Goal: Task Accomplishment & Management: Manage account settings

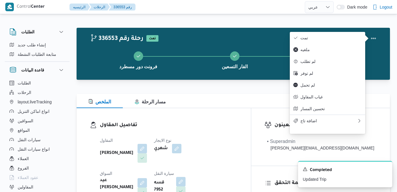
select select "ar"
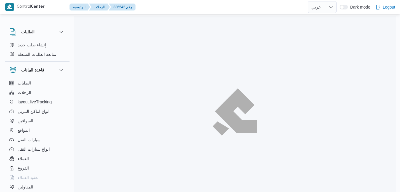
select select "ar"
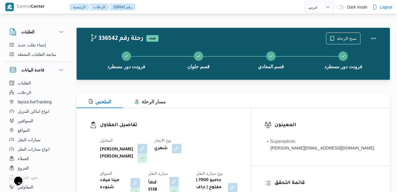
click at [229, 118] on div "تفاصيل المقاول المقاول عبدالمنعم مجدي السيد عواد نوع الايجار شهري السواق مينا م…" at bounding box center [164, 159] width 174 height 103
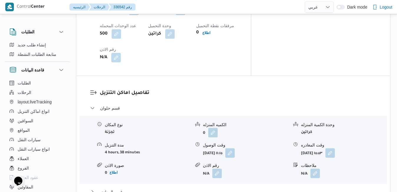
scroll to position [495, 0]
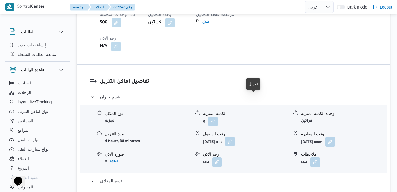
click at [235, 136] on button "button" at bounding box center [229, 140] width 9 height 9
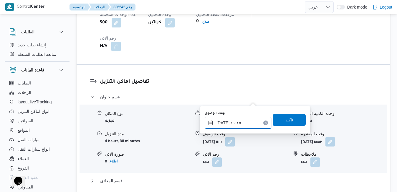
click at [233, 123] on input "١٣/٠٩/٢٠٢٥ ١١:١٥" at bounding box center [238, 123] width 67 height 12
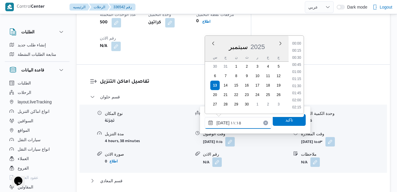
scroll to position [282, 0]
click at [302, 53] on li "10:15" at bounding box center [297, 51] width 14 height 6
type input "١٣/٠٩/٢٠٢٥ ١٠:١٥"
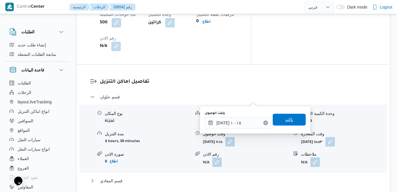
click at [280, 121] on span "تاكيد" at bounding box center [289, 119] width 33 height 12
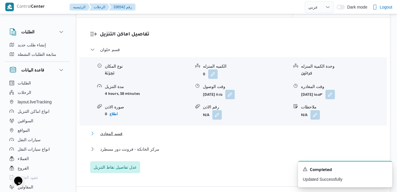
click at [236, 137] on button "قسم المعادي" at bounding box center [233, 133] width 287 height 7
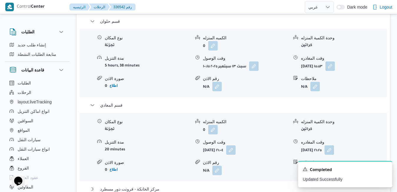
scroll to position [613, 0]
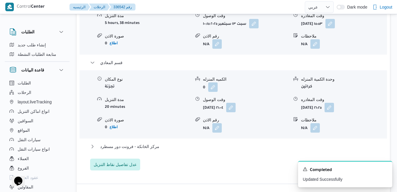
click at [251, 143] on div "مركز الخانكة - فرونت دور مسطرد" at bounding box center [233, 148] width 287 height 11
click at [253, 143] on button "مركز الخانكة - فرونت دور مسطرد" at bounding box center [233, 146] width 287 height 7
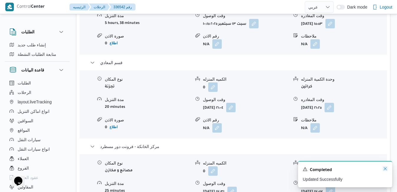
click at [384, 168] on icon "Dismiss toast" at bounding box center [385, 168] width 5 height 5
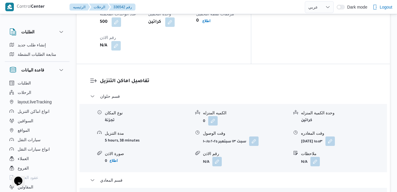
scroll to position [495, 0]
click at [335, 136] on button "button" at bounding box center [330, 140] width 9 height 9
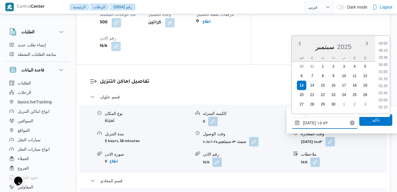
click at [318, 123] on input "١٣/٠٩/٢٠٢٥ ١٥:٥٣" at bounding box center [325, 123] width 67 height 12
click at [386, 61] on li "13:00" at bounding box center [384, 61] width 14 height 6
type input "١٣/٠٩/٢٠٢٥ ١٣:٠٠"
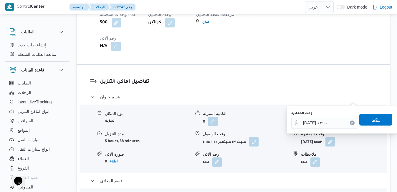
click at [363, 121] on span "تاكيد" at bounding box center [376, 119] width 33 height 12
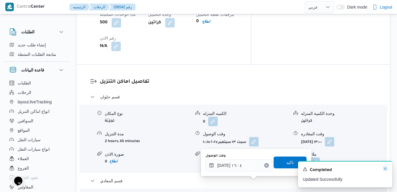
click at [386, 169] on icon "Dismiss toast" at bounding box center [385, 168] width 5 height 5
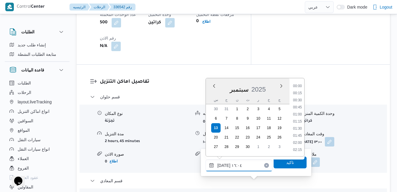
click at [239, 164] on input "١٣/٠٩/٢٠٢٥ ١٦:٠٤" at bounding box center [239, 165] width 67 height 12
click at [297, 117] on li "13:45" at bounding box center [298, 118] width 14 height 6
type input "١٣/٠٩/٢٠٢٥ ١٣:٤٥"
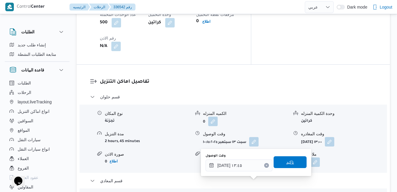
click at [280, 166] on span "تاكيد" at bounding box center [290, 162] width 33 height 12
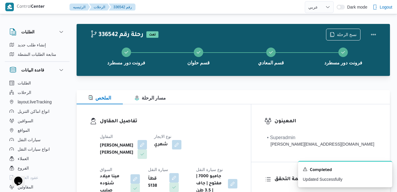
scroll to position [0, 0]
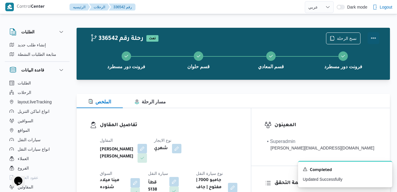
click at [375, 35] on button "Actions" at bounding box center [374, 38] width 12 height 12
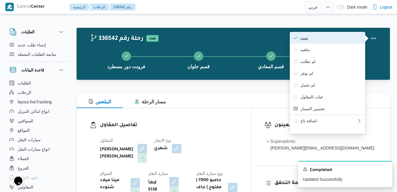
click at [352, 37] on span "تمت" at bounding box center [331, 37] width 61 height 5
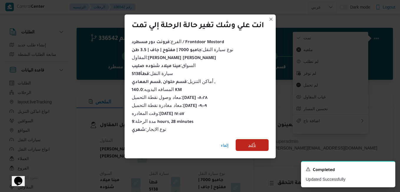
click at [249, 141] on span "تأكيد" at bounding box center [252, 144] width 8 height 7
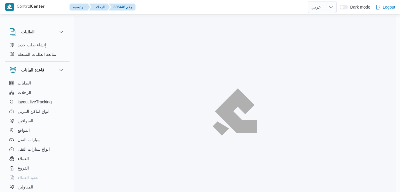
select select "ar"
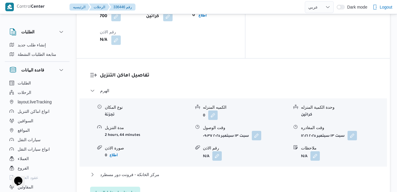
scroll to position [554, 0]
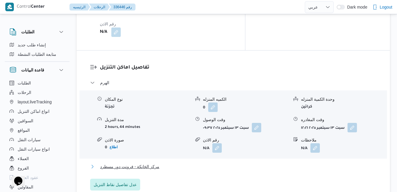
click at [238, 163] on button "مركز الخانكة - فرونت دور مسطرد" at bounding box center [233, 166] width 287 height 7
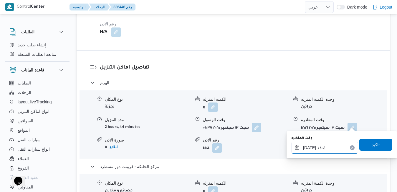
click at [320, 149] on input "١٣/٠٩/٢٠٢٥ ١٤:٤٠" at bounding box center [325, 147] width 67 height 12
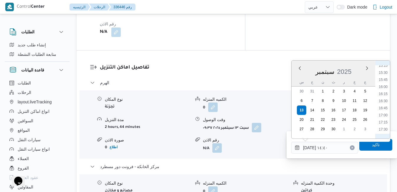
scroll to position [494, 0]
click at [387, 85] on li "18:00" at bounding box center [384, 83] width 14 height 6
type input "[DATE] ١٨:٠٠"
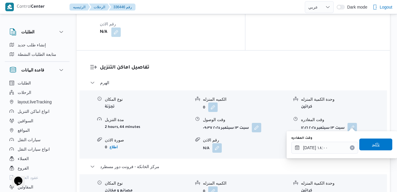
click at [372, 145] on span "تاكيد" at bounding box center [376, 144] width 8 height 7
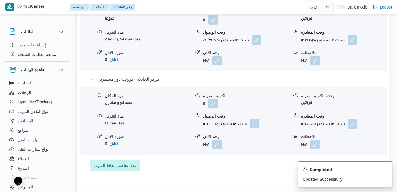
click at [257, 125] on button "button" at bounding box center [254, 123] width 9 height 9
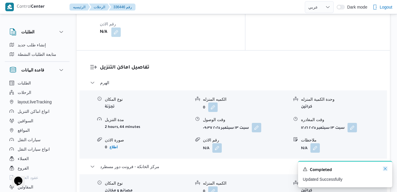
click at [386, 168] on icon "Dismiss toast" at bounding box center [385, 168] width 5 height 5
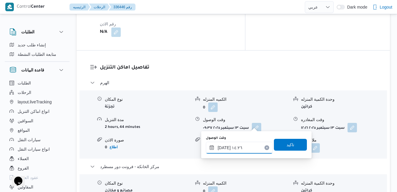
click at [236, 145] on input "١٣/٠٩/٢٠٢٥ ١٤:٢٦" at bounding box center [239, 147] width 67 height 12
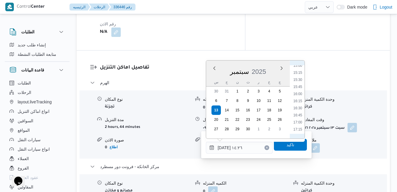
scroll to position [487, 0]
click at [299, 83] on li "17:45" at bounding box center [298, 83] width 14 height 6
type input "١٣/٠٩/٢٠٢٥ ١٧:٤٥"
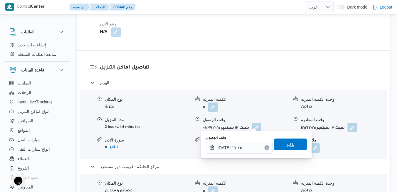
click at [287, 146] on span "تاكيد" at bounding box center [291, 144] width 8 height 7
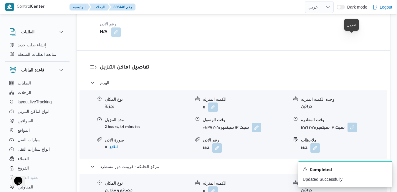
click at [357, 122] on button "button" at bounding box center [352, 126] width 9 height 9
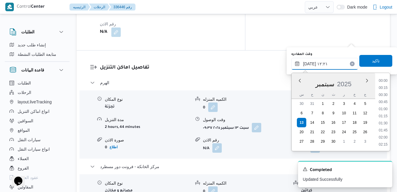
click at [333, 61] on input "١٣/٠٩/٢٠٢٥ ١٢:٢١" at bounding box center [325, 64] width 67 height 12
drag, startPoint x: 386, startPoint y: 115, endPoint x: 382, endPoint y: 118, distance: 4.6
click at [382, 118] on li "16:30" at bounding box center [384, 117] width 14 height 6
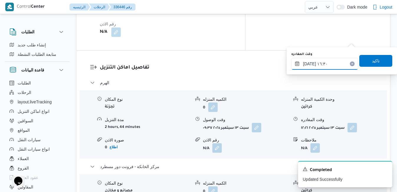
click at [309, 65] on input "١٣/٠٩/٢٠٢٥ ١٦:٣٠" at bounding box center [325, 64] width 67 height 12
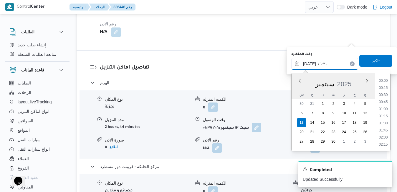
scroll to position [431, 0]
type input "١٣/٠٩/٢٠٢٥ ١٦:٥٥"
click at [363, 60] on span "تاكيد" at bounding box center [376, 61] width 33 height 12
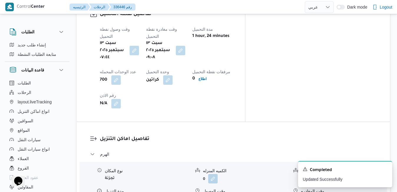
scroll to position [483, 0]
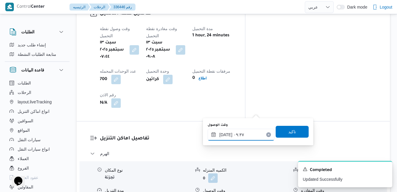
click at [242, 135] on input "١٣/٠٩/٢٠٢٥ ٠٩:٣٧" at bounding box center [241, 135] width 67 height 12
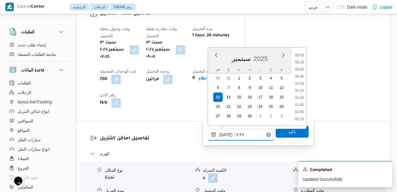
scroll to position [233, 0]
click at [302, 106] on li "10:00" at bounding box center [300, 105] width 14 height 6
type input "١٣/٠٩/٢٠٢٥ ١٠:٠٠"
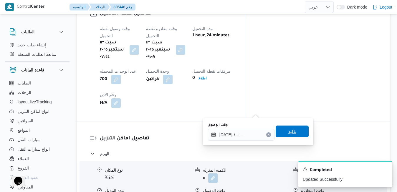
click at [292, 133] on span "تاكيد" at bounding box center [292, 131] width 33 height 12
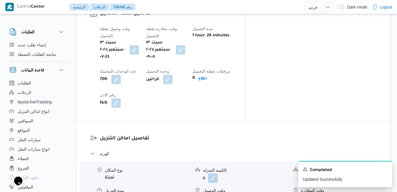
scroll to position [0, 0]
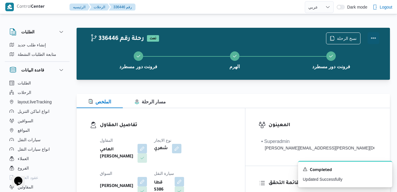
click at [374, 35] on button "Actions" at bounding box center [374, 38] width 12 height 12
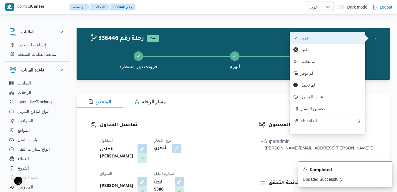
click at [340, 39] on span "تمت" at bounding box center [331, 37] width 61 height 5
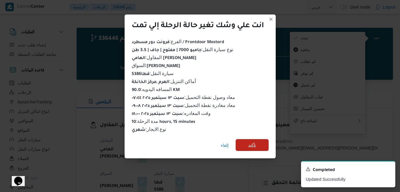
click at [256, 141] on span "تأكيد" at bounding box center [252, 144] width 8 height 7
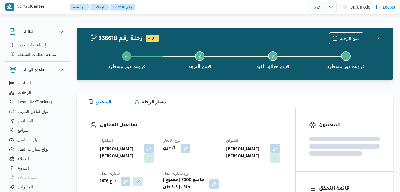
select select "ar"
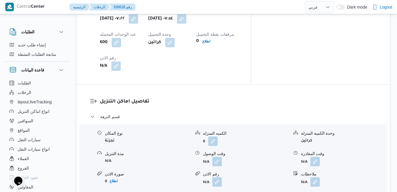
scroll to position [519, 0]
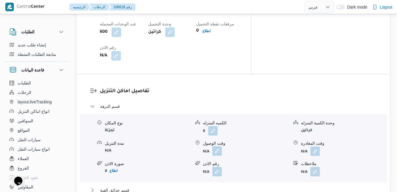
click at [219, 146] on button "button" at bounding box center [217, 150] width 9 height 9
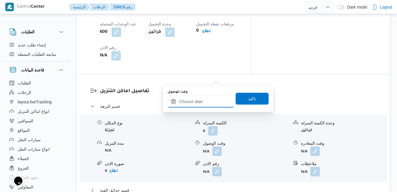
click at [201, 103] on input "وقت الوصول" at bounding box center [201, 102] width 67 height 12
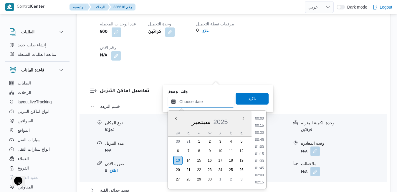
scroll to position [502, 0]
click at [174, 127] on div "سبتمبر 2025" at bounding box center [210, 120] width 84 height 15
click at [259, 155] on li "08:30" at bounding box center [260, 156] width 14 height 6
type input "١٣/٠٩/٢٠٢٥ ٠٨:٣٠"
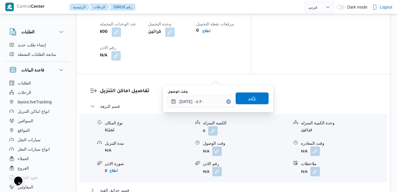
click at [248, 99] on span "تاكيد" at bounding box center [252, 98] width 8 height 7
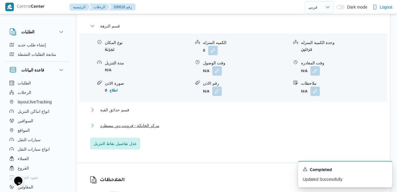
click at [208, 129] on button "مركز الخانكة - فرونت دور مسطرد" at bounding box center [233, 125] width 287 height 7
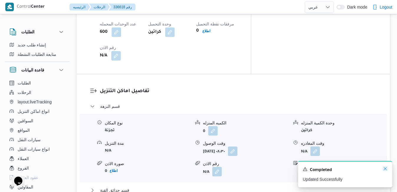
click at [385, 168] on icon "Dismiss toast" at bounding box center [385, 168] width 5 height 5
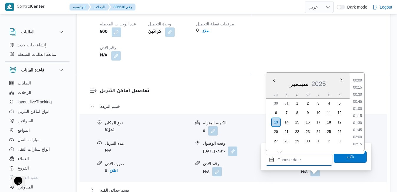
click at [309, 163] on input "وقت المغادره" at bounding box center [299, 160] width 67 height 12
click at [360, 86] on li "18:00" at bounding box center [358, 88] width 14 height 6
type input "١٣/٠٩/٢٠٢٥ ١٨:٠٠"
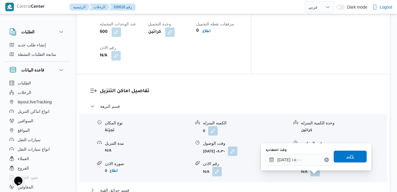
click at [347, 158] on span "تاكيد" at bounding box center [351, 156] width 8 height 7
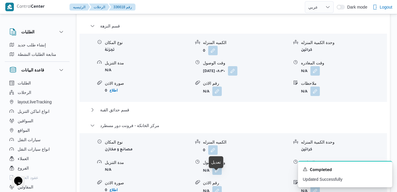
click at [214, 174] on button "button" at bounding box center [217, 169] width 9 height 9
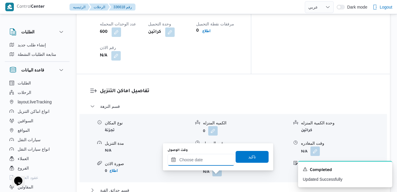
click at [214, 161] on input "وقت الوصول" at bounding box center [201, 160] width 67 height 12
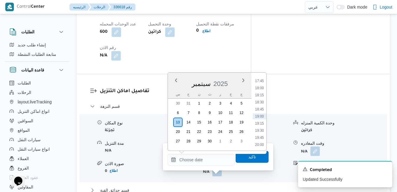
click at [173, 89] on div "سبتمبر 2025" at bounding box center [210, 82] width 84 height 15
click at [261, 82] on li "17:45" at bounding box center [260, 81] width 14 height 6
type input "١٣/٠٩/٢٠٢٥ ١٧:٤٥"
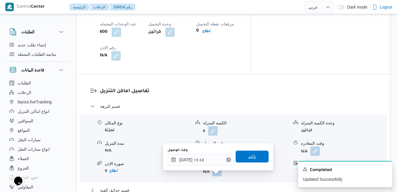
click at [248, 155] on span "تاكيد" at bounding box center [252, 156] width 8 height 7
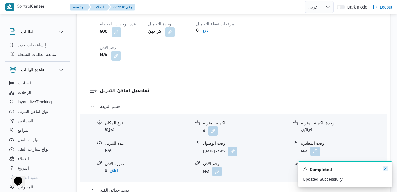
click at [386, 168] on icon "Dismiss toast" at bounding box center [385, 168] width 5 height 5
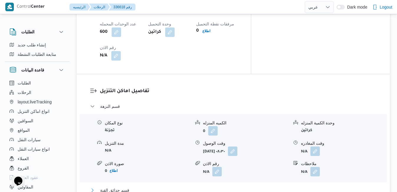
click at [283, 186] on button "قسم حدائق القبة" at bounding box center [233, 189] width 287 height 7
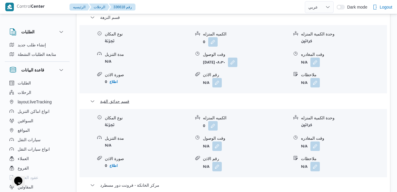
scroll to position [613, 0]
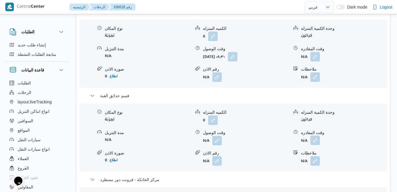
click at [314, 135] on button "button" at bounding box center [315, 139] width 9 height 9
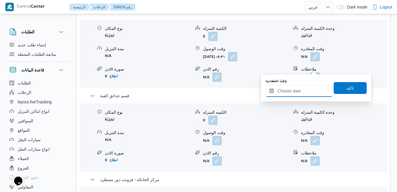
click at [291, 92] on input "وقت المغادره" at bounding box center [299, 91] width 67 height 12
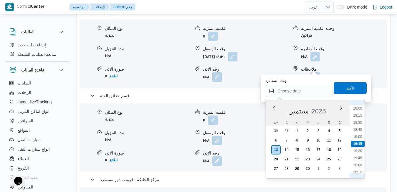
scroll to position [449, 0]
click at [361, 139] on li "17:00" at bounding box center [358, 140] width 14 height 6
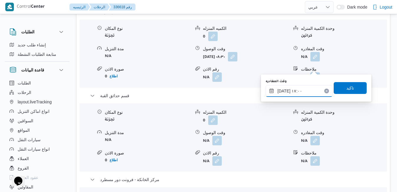
click at [284, 90] on input "١٣/٠٩/٢٠٢٥ ١٧:٠٠" at bounding box center [299, 91] width 67 height 12
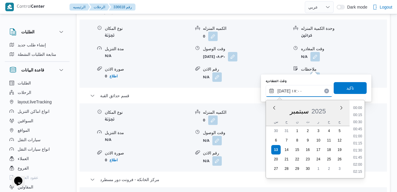
scroll to position [445, 0]
type input "١٣/٠٩/٢٠٢٥ ١٧:١٠"
click at [351, 84] on span "تاكيد" at bounding box center [350, 88] width 33 height 12
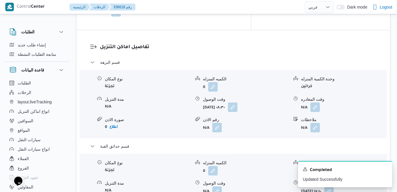
scroll to position [554, 0]
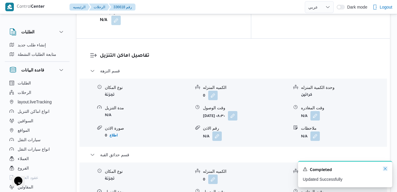
click at [384, 168] on icon "Dismiss toast" at bounding box center [385, 168] width 5 height 5
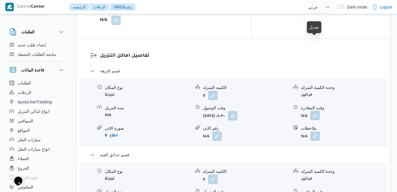
click at [318, 111] on button "button" at bounding box center [315, 115] width 9 height 9
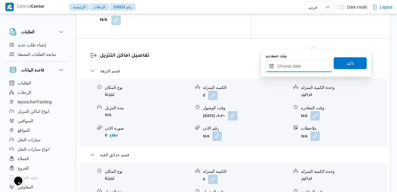
click at [294, 67] on input "وقت المغادره" at bounding box center [299, 66] width 67 height 12
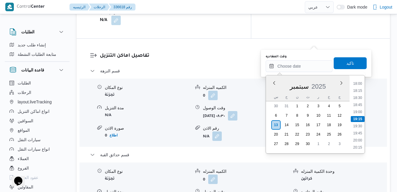
scroll to position [449, 0]
click at [379, 174] on form "كراتين" at bounding box center [344, 178] width 86 height 8
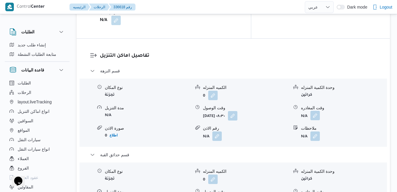
click at [315, 111] on button "button" at bounding box center [315, 115] width 9 height 9
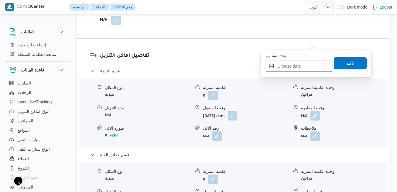
click at [305, 65] on input "وقت المغادره" at bounding box center [299, 66] width 67 height 12
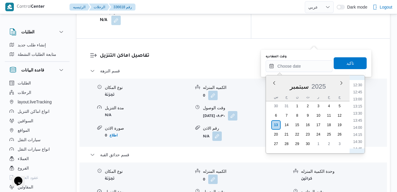
scroll to position [329, 0]
click at [359, 109] on li "12:30" at bounding box center [358, 107] width 14 height 6
type input "١٣/٠٩/٢٠٢٥ ١٢:٣٠"
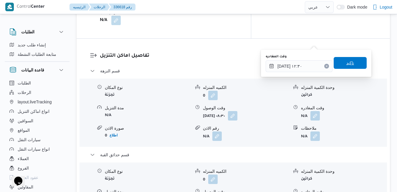
click at [350, 61] on span "تاكيد" at bounding box center [350, 63] width 33 height 12
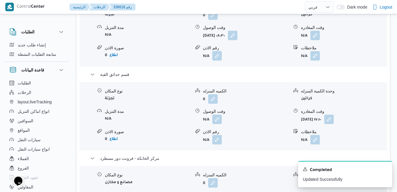
click at [212, 124] on span at bounding box center [216, 118] width 12 height 9
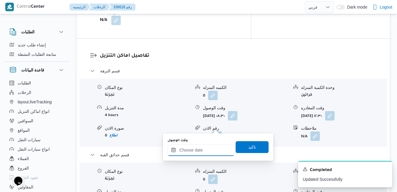
click at [207, 145] on input "وقت الوصول" at bounding box center [201, 150] width 67 height 12
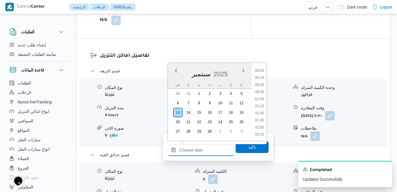
scroll to position [509, 0]
click at [172, 83] on div "س ح ن ث ر خ ج" at bounding box center [210, 84] width 84 height 8
click at [258, 95] on li "12:30" at bounding box center [260, 95] width 14 height 6
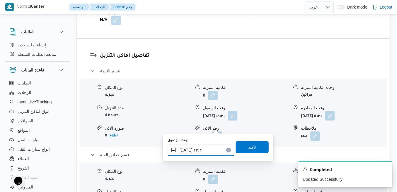
click at [185, 150] on input "١٣/٠٩/٢٠٢٥ ١٢:٣٠" at bounding box center [201, 150] width 67 height 12
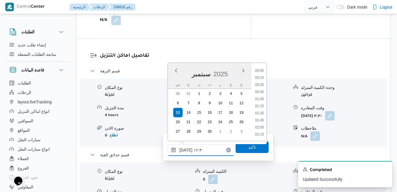
scroll to position [318, 0]
type input "١٣/٠٩/٢٠٢٥ ١٢:55"
click at [248, 146] on span "تاكيد" at bounding box center [252, 146] width 8 height 7
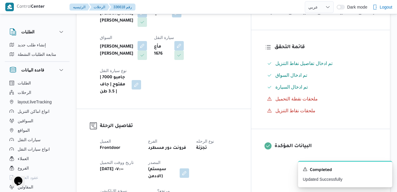
scroll to position [0, 0]
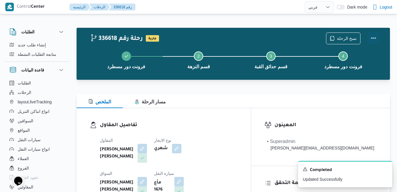
click at [374, 38] on button "Actions" at bounding box center [374, 38] width 12 height 12
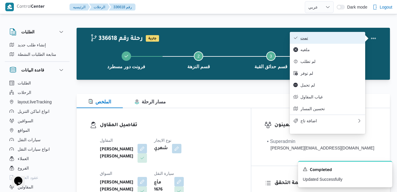
click at [340, 39] on span "تمت" at bounding box center [331, 37] width 61 height 5
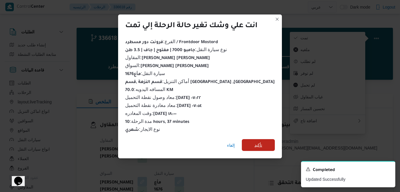
click at [258, 144] on span "تأكيد" at bounding box center [258, 145] width 33 height 12
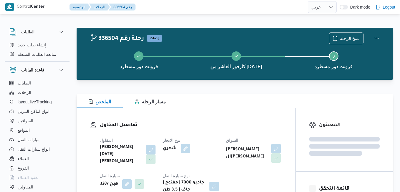
select select "ar"
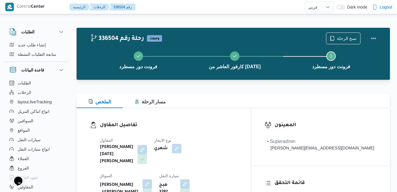
click at [221, 115] on div "تفاصيل المقاول المقاول [PERSON_NAME][DATE] [PERSON_NAME] نوع الايجار شهري السوا…" at bounding box center [164, 177] width 174 height 139
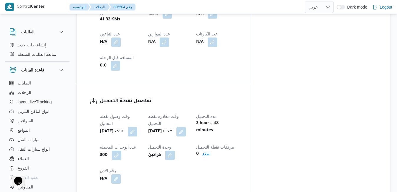
scroll to position [394, 0]
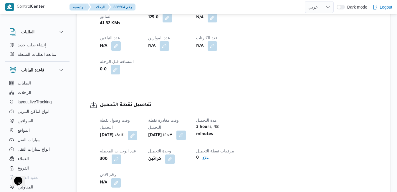
click at [186, 130] on button "button" at bounding box center [181, 134] width 9 height 9
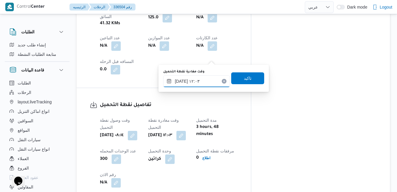
click at [193, 83] on input "[DATE] ١٢:٠٣" at bounding box center [196, 81] width 67 height 12
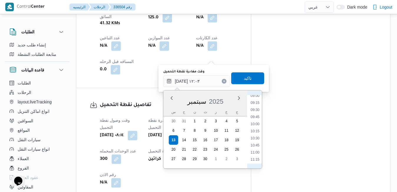
scroll to position [244, 0]
click at [256, 103] on li "08:45" at bounding box center [255, 102] width 14 height 6
type input "[DATE] ٠٨:٤٥"
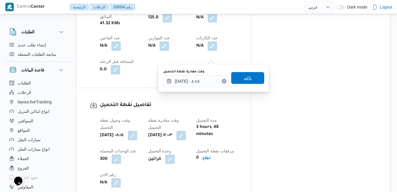
click at [249, 79] on span "تاكيد" at bounding box center [247, 78] width 33 height 12
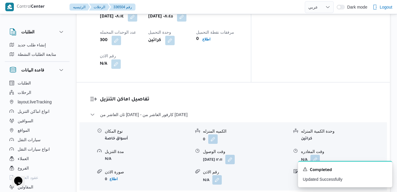
scroll to position [524, 0]
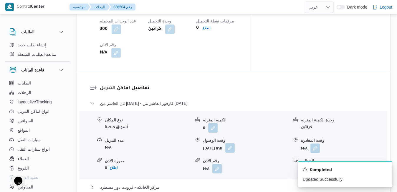
click at [235, 143] on button "button" at bounding box center [229, 147] width 9 height 9
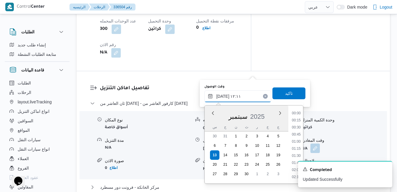
click at [225, 101] on input "١٣/٠٩/٢٠٢٥ ١٢:١١" at bounding box center [238, 96] width 67 height 12
click at [297, 146] on li "09:45" at bounding box center [297, 145] width 14 height 6
type input "١٣/٠٩/٢٠٢٥ ٠٩:٤٥"
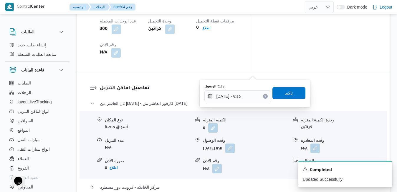
click at [288, 92] on span "تاكيد" at bounding box center [289, 92] width 8 height 7
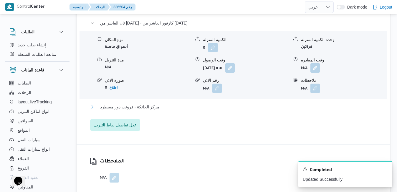
click at [274, 109] on button "مركز الخانكة - فرونت دور مسطرد" at bounding box center [233, 106] width 287 height 7
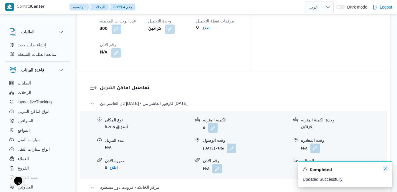
click at [385, 169] on icon "Dismiss toast" at bounding box center [385, 168] width 5 height 5
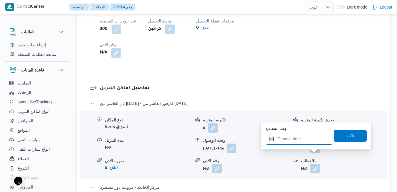
click at [304, 141] on input "وقت المغادره" at bounding box center [299, 139] width 67 height 12
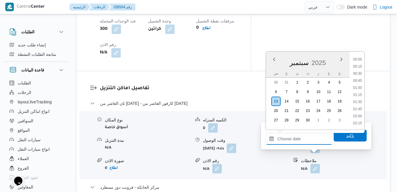
scroll to position [509, 0]
click at [359, 67] on li "18:15" at bounding box center [358, 67] width 14 height 6
type input "[DATE] ١٨:١٥"
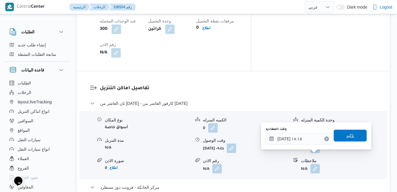
click at [347, 136] on span "تاكيد" at bounding box center [351, 135] width 8 height 7
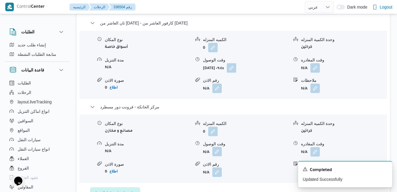
click at [220, 155] on button "button" at bounding box center [217, 150] width 9 height 9
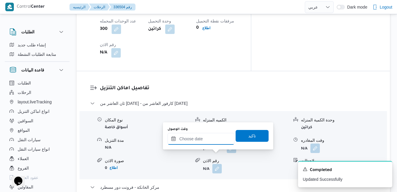
click at [213, 138] on input "وقت الوصول" at bounding box center [201, 139] width 67 height 12
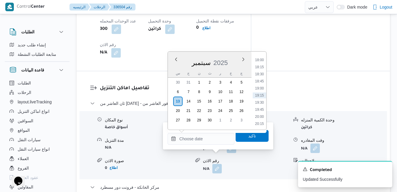
click at [175, 70] on div "س" at bounding box center [177, 73] width 9 height 8
click at [262, 62] on li "18:00" at bounding box center [260, 60] width 14 height 6
type input "١٣/٠٩/٢٠٢٥ ١٨:٠٠"
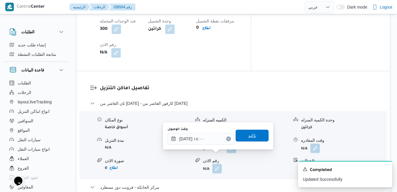
click at [248, 136] on span "تاكيد" at bounding box center [252, 135] width 8 height 7
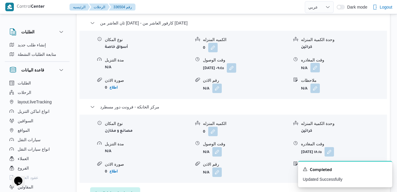
click at [314, 72] on button "button" at bounding box center [315, 67] width 9 height 9
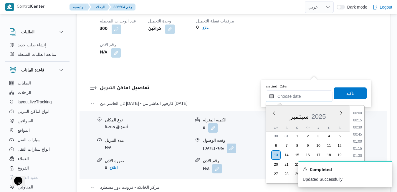
click at [290, 93] on input "وقت المغادره" at bounding box center [299, 96] width 67 height 12
click at [360, 145] on li "17:00" at bounding box center [358, 145] width 14 height 6
type input "١٣/٠٩/٢٠٢٥ ١٧:٠٠"
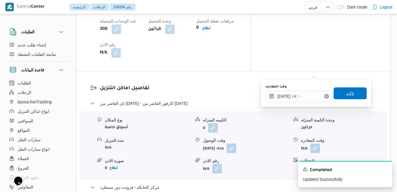
click at [354, 94] on span "تاكيد" at bounding box center [350, 93] width 33 height 12
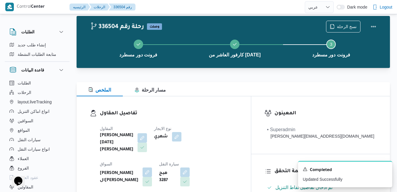
scroll to position [0, 0]
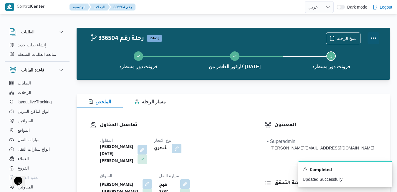
click at [375, 39] on button "Actions" at bounding box center [374, 38] width 12 height 12
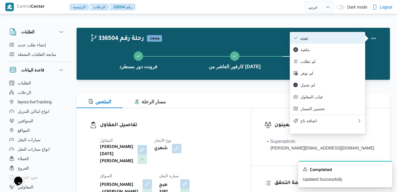
click at [353, 37] on span "تمت" at bounding box center [331, 37] width 61 height 5
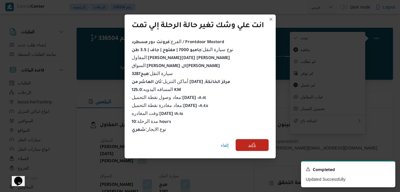
click at [259, 144] on span "تأكيد" at bounding box center [252, 145] width 33 height 12
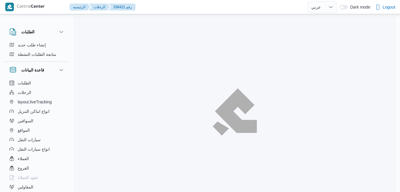
select select "ar"
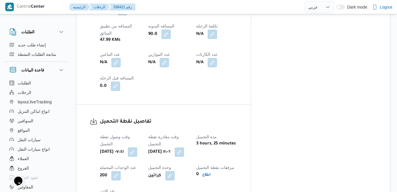
scroll to position [389, 0]
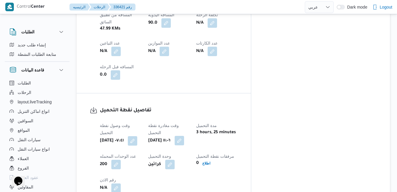
click at [184, 136] on button "button" at bounding box center [179, 140] width 9 height 9
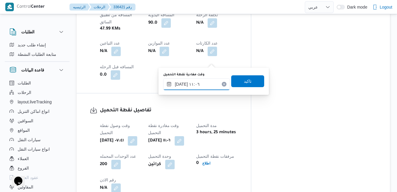
click at [200, 86] on input "[DATE] ١١:٠٦" at bounding box center [196, 84] width 67 height 12
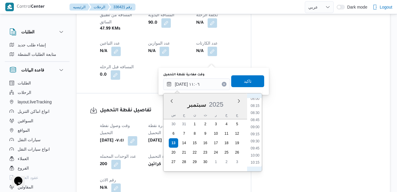
scroll to position [215, 0]
click at [256, 127] on li "08:30" at bounding box center [255, 126] width 14 height 6
type input "[DATE] ٠٨:٣٠"
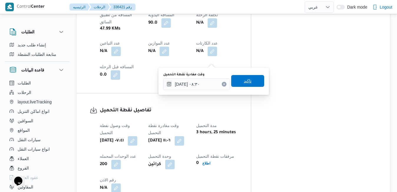
click at [251, 79] on span "تاكيد" at bounding box center [247, 81] width 33 height 12
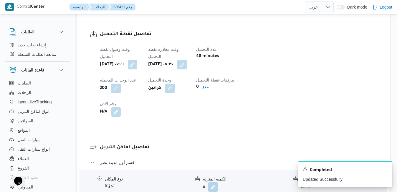
scroll to position [507, 0]
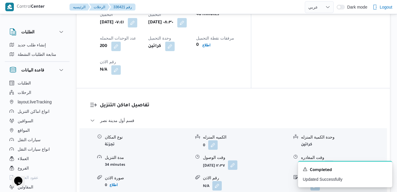
click at [238, 160] on button "button" at bounding box center [232, 164] width 9 height 9
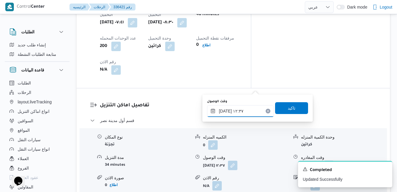
click at [236, 109] on input "١٣/٠٩/٢٠٢٥ ١٢:٣٧" at bounding box center [240, 111] width 67 height 12
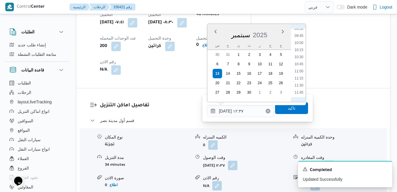
scroll to position [258, 0]
click at [302, 37] on li "09:15" at bounding box center [299, 35] width 14 height 6
type input "[DATE] ٠٩:١٥"
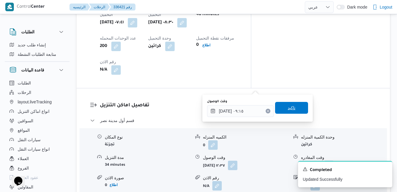
click at [288, 109] on span "تاكيد" at bounding box center [292, 107] width 8 height 7
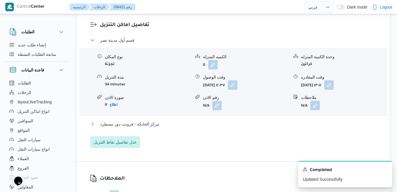
click at [254, 130] on div "مركز الخانكة - فرونت دور مسطرد" at bounding box center [233, 125] width 287 height 11
click at [256, 126] on button "مركز الخانكة - فرونت دور مسطرد" at bounding box center [233, 123] width 287 height 7
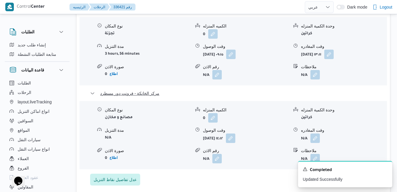
scroll to position [625, 0]
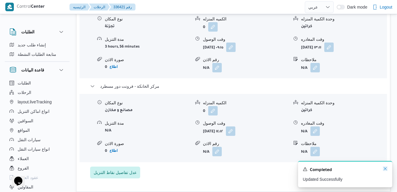
click at [384, 168] on icon "Dismiss toast" at bounding box center [385, 168] width 5 height 5
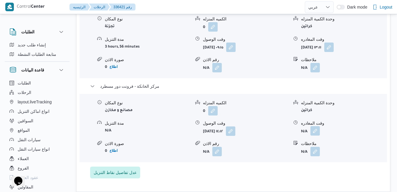
click at [314, 126] on button "button" at bounding box center [315, 130] width 9 height 9
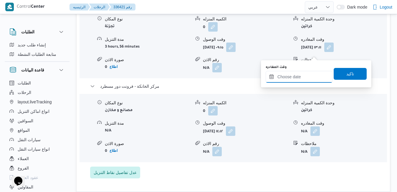
click at [299, 80] on input "وقت المغادره" at bounding box center [299, 77] width 67 height 12
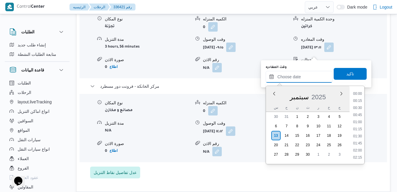
scroll to position [509, 0]
click at [359, 108] on li "18:30" at bounding box center [358, 108] width 14 height 6
type input "١٣/٠٩/٢٠٢٥ ١٨:٣٠"
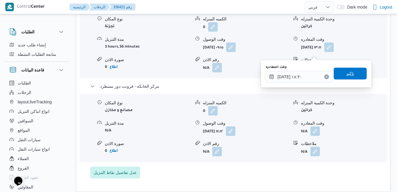
click at [348, 73] on span "تاكيد" at bounding box center [351, 73] width 8 height 7
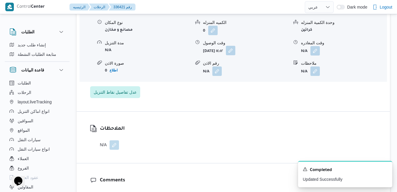
click at [236, 52] on button "button" at bounding box center [230, 50] width 9 height 9
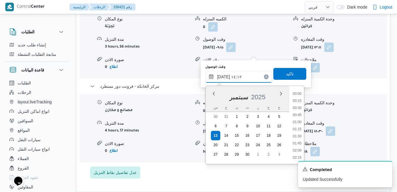
click at [247, 75] on input "١٣/٠٩/٢٠٢٥ ١٤:١٢" at bounding box center [238, 77] width 67 height 12
click at [295, 130] on li "18:15" at bounding box center [298, 130] width 14 height 6
type input "١٣/٠٩/٢٠٢٥ ١٨:١٥"
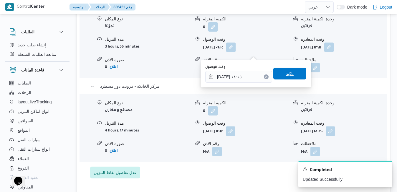
click at [291, 73] on span "تاكيد" at bounding box center [290, 73] width 33 height 12
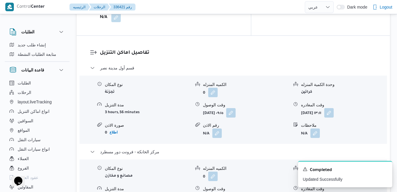
scroll to position [554, 0]
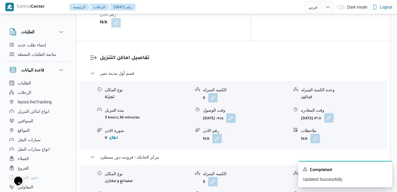
click at [334, 113] on button "button" at bounding box center [329, 117] width 9 height 9
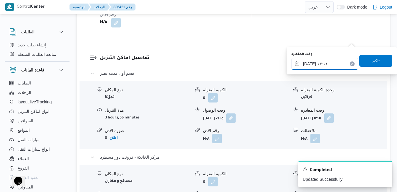
click at [328, 65] on input "١٣/٠٩/٢٠٢٥ ١٣:١١" at bounding box center [325, 64] width 67 height 12
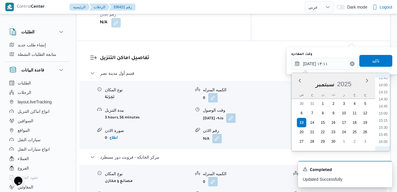
scroll to position [452, 0]
click at [384, 125] on li "17:30" at bounding box center [384, 124] width 14 height 6
type input "١٣/٠٩/٢٠٢٥ ١٧:٣٠"
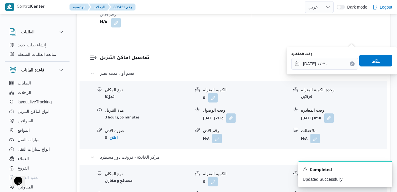
click at [378, 61] on span "تاكيد" at bounding box center [376, 61] width 33 height 12
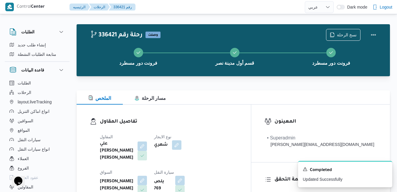
scroll to position [0, 0]
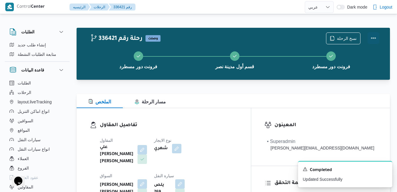
click at [374, 38] on button "Actions" at bounding box center [374, 38] width 12 height 12
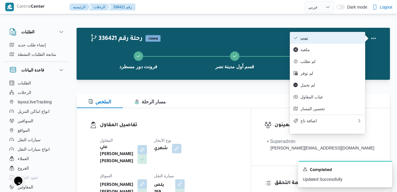
click at [344, 40] on span "تمت" at bounding box center [331, 37] width 61 height 5
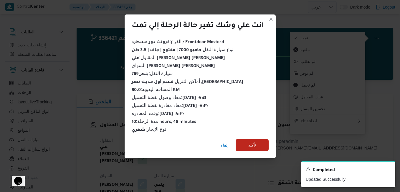
click at [254, 142] on span "تأكيد" at bounding box center [252, 144] width 8 height 7
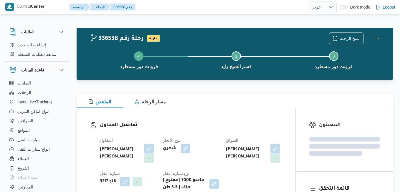
select select "ar"
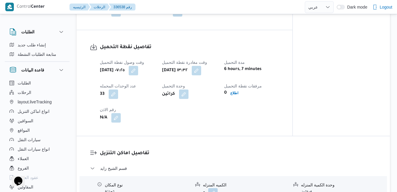
scroll to position [377, 0]
click at [201, 69] on button "button" at bounding box center [196, 69] width 9 height 9
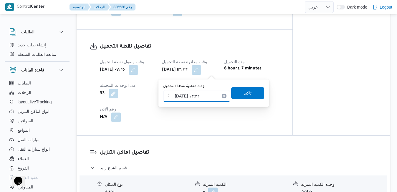
click at [199, 93] on input "[DATE] ١٣:٣٢" at bounding box center [196, 96] width 67 height 12
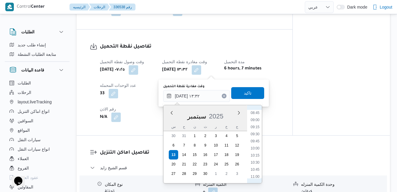
scroll to position [226, 0]
click at [256, 127] on li "08:30" at bounding box center [255, 127] width 14 height 6
type input "[DATE] ٠٨:٣٠"
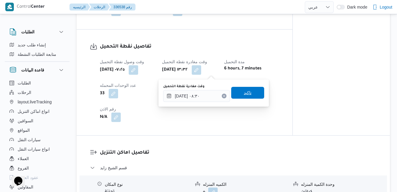
click at [252, 96] on span "تاكيد" at bounding box center [247, 93] width 33 height 12
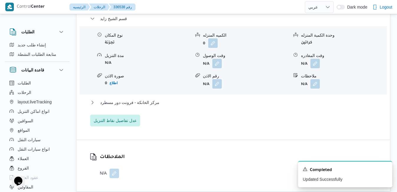
scroll to position [542, 0]
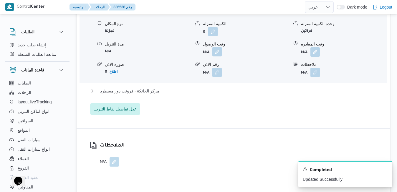
click at [216, 50] on button "button" at bounding box center [217, 51] width 9 height 9
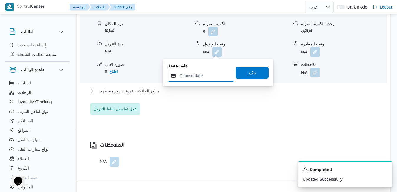
click at [207, 77] on input "وقت الوصول" at bounding box center [201, 76] width 67 height 12
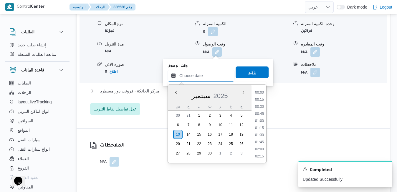
scroll to position [509, 0]
click at [175, 103] on div "س" at bounding box center [177, 106] width 9 height 8
click at [257, 91] on li "09:30" at bounding box center [260, 92] width 14 height 6
type input "١٣/٠٩/٢٠٢٥ ٠٩:٣٠"
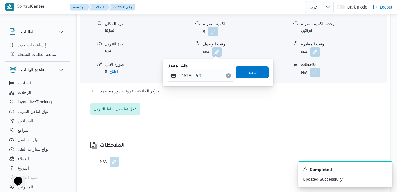
click at [253, 75] on span "تاكيد" at bounding box center [252, 72] width 33 height 12
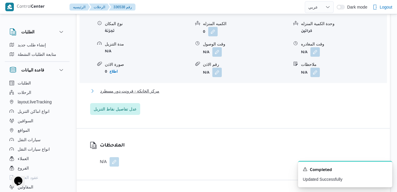
click at [233, 92] on button "مركز الخانكة - فرونت دور مسطرد" at bounding box center [233, 90] width 287 height 7
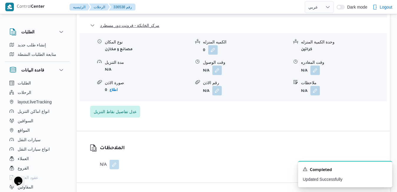
scroll to position [613, 0]
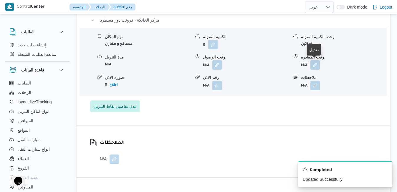
drag, startPoint x: 316, startPoint y: 64, endPoint x: 310, endPoint y: 71, distance: 8.6
click at [316, 64] on button "button" at bounding box center [315, 64] width 9 height 9
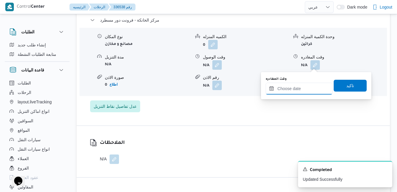
click at [287, 90] on input "وقت المغادره" at bounding box center [299, 89] width 67 height 12
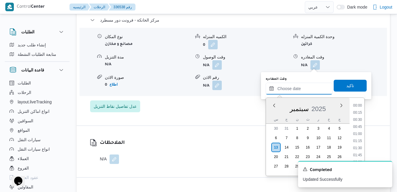
scroll to position [509, 0]
click at [360, 126] on li "18:45" at bounding box center [358, 127] width 14 height 6
type input "[DATE] ١٨:٤٥"
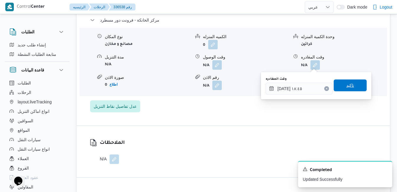
click at [347, 86] on span "تاكيد" at bounding box center [351, 85] width 8 height 7
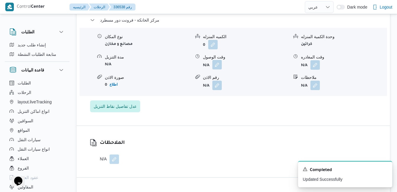
click at [215, 62] on button "button" at bounding box center [217, 64] width 9 height 9
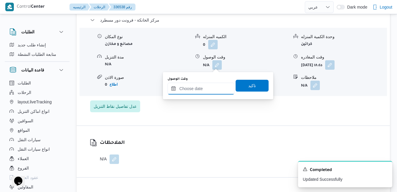
click at [210, 90] on input "وقت الوصول" at bounding box center [201, 89] width 67 height 12
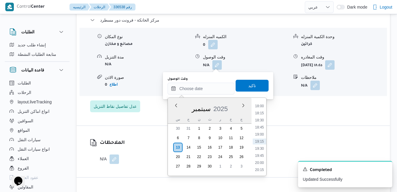
click at [174, 112] on div "سبتمبر 2025" at bounding box center [210, 107] width 84 height 15
click at [261, 121] on li "18:30" at bounding box center [260, 120] width 14 height 6
type input "١٣/٠٩/٢٠٢٥ ١٨:٣٠"
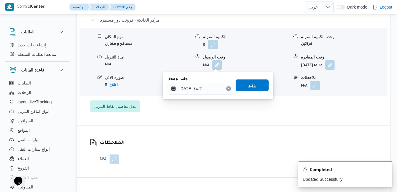
click at [252, 86] on span "تاكيد" at bounding box center [252, 85] width 33 height 12
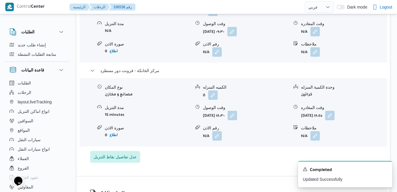
scroll to position [554, 0]
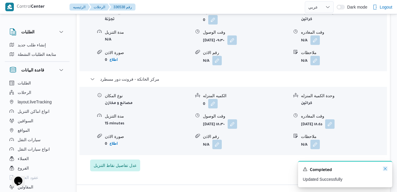
click at [387, 169] on icon "Dismiss toast" at bounding box center [385, 168] width 5 height 5
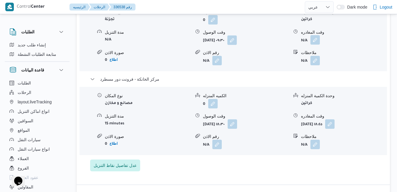
click at [317, 42] on button "button" at bounding box center [315, 39] width 9 height 9
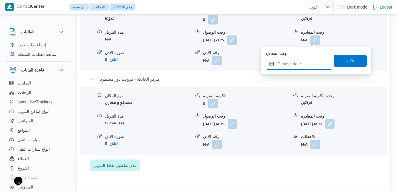
click at [293, 64] on input "وقت المغادره" at bounding box center [299, 64] width 67 height 12
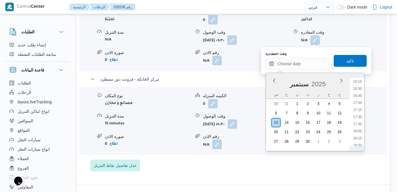
scroll to position [449, 0]
click at [359, 127] on li "17:30" at bounding box center [358, 127] width 14 height 6
type input "١٣/٠٩/٢٠٢٥ ١٧:٣٠"
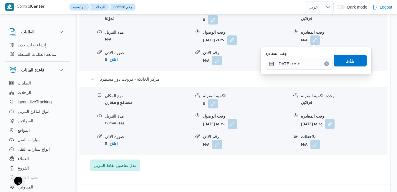
click at [357, 58] on span "تاكيد" at bounding box center [350, 61] width 33 height 12
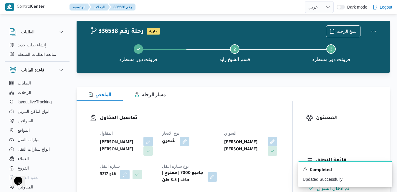
scroll to position [0, 0]
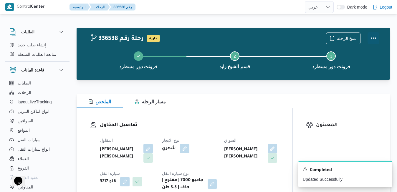
click at [375, 36] on button "Actions" at bounding box center [374, 38] width 12 height 12
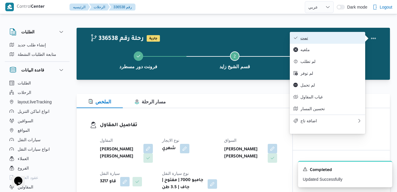
click at [342, 37] on span "تمت" at bounding box center [331, 37] width 61 height 5
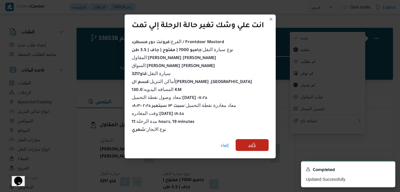
click at [258, 140] on span "تأكيد" at bounding box center [252, 145] width 33 height 12
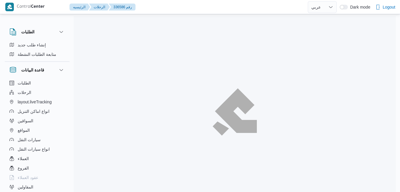
select select "ar"
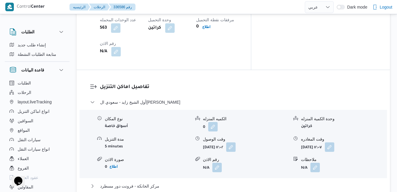
scroll to position [542, 0]
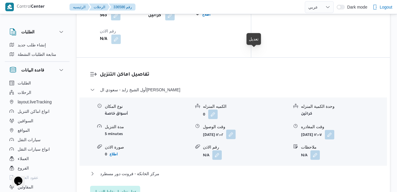
click at [236, 129] on button "button" at bounding box center [230, 133] width 9 height 9
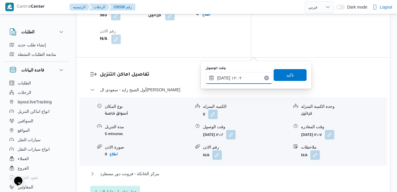
click at [238, 80] on input "١٣/٠٩/٢٠٢٥ ١٢:٠٢" at bounding box center [239, 78] width 67 height 12
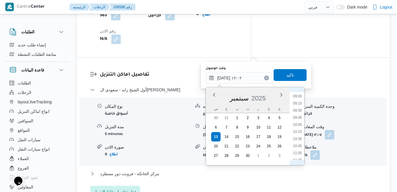
scroll to position [244, 0]
click at [299, 141] on li "10:15" at bounding box center [298, 141] width 14 height 6
type input "١٣/٠٩/٢٠٢٥ ١٠:١٥"
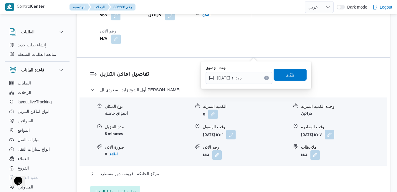
click at [294, 78] on span "تاكيد" at bounding box center [290, 75] width 33 height 12
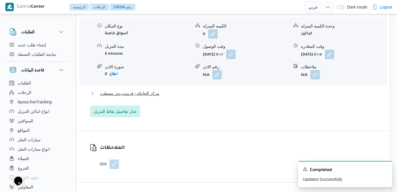
click at [276, 91] on button "مركز الخانكة - فرونت دور مسطرد" at bounding box center [233, 93] width 287 height 7
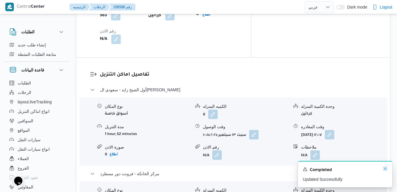
click at [385, 168] on icon "Dismiss toast" at bounding box center [385, 168] width 5 height 5
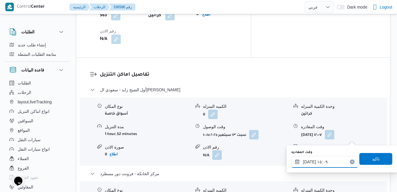
click at [328, 160] on input "١٣/٠٩/٢٠٢٥ ١٥:٠٩" at bounding box center [325, 162] width 67 height 12
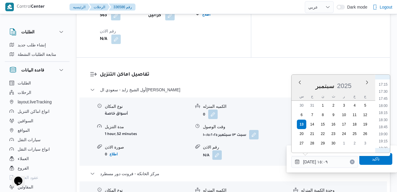
scroll to position [508, 0]
click at [383, 112] on li "19:00" at bounding box center [384, 112] width 14 height 6
type input "١٣/٠٩/٢٠٢٥ ١٩:٠٠"
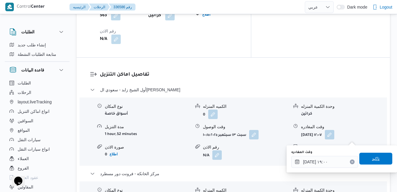
click at [366, 159] on span "تاكيد" at bounding box center [376, 158] width 33 height 12
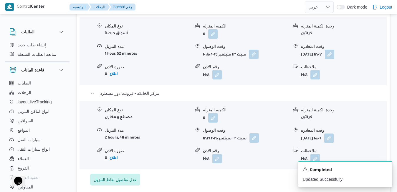
click at [252, 138] on button "button" at bounding box center [254, 137] width 9 height 9
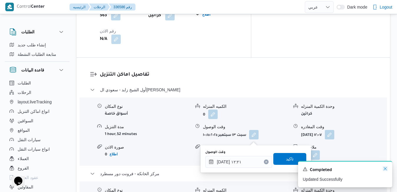
click at [386, 169] on icon "Dismiss toast" at bounding box center [385, 168] width 5 height 5
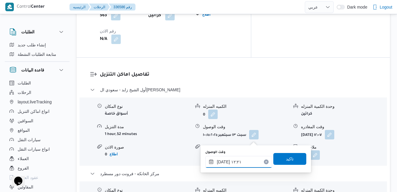
click at [235, 161] on input "١٣/٠٩/٢٠٢٥ ١٢:٢١" at bounding box center [238, 162] width 67 height 12
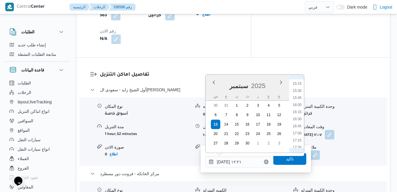
scroll to position [490, 0]
click at [298, 124] on li "18:45" at bounding box center [298, 123] width 14 height 6
type input "١٣/٠٩/٢٠٢٥ ١٨:٤٥"
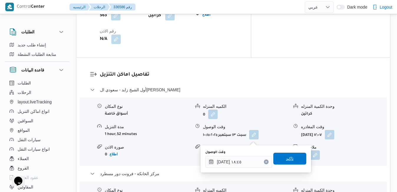
click at [289, 157] on span "تاكيد" at bounding box center [290, 158] width 33 height 12
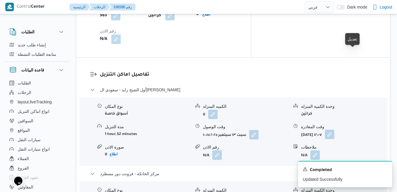
click at [335, 129] on button "button" at bounding box center [329, 133] width 9 height 9
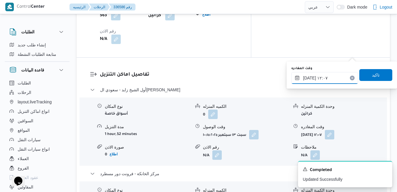
click at [336, 75] on input "١٣/٠٩/٢٠٢٥ ١٢:٠٧" at bounding box center [325, 78] width 67 height 12
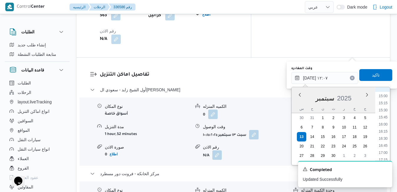
scroll to position [483, 0]
click at [385, 114] on li "17:45" at bounding box center [384, 114] width 14 height 6
type input "١٣/٠٩/٢٠٢٥ ١٧:٤٥"
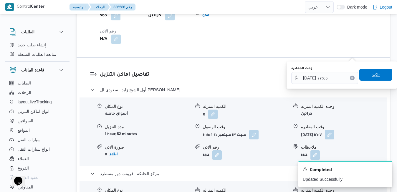
click at [376, 77] on span "تاكيد" at bounding box center [376, 75] width 33 height 12
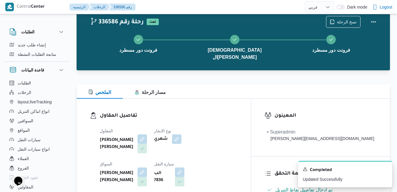
scroll to position [0, 0]
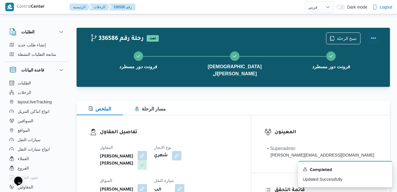
click at [373, 39] on button "Actions" at bounding box center [374, 38] width 12 height 12
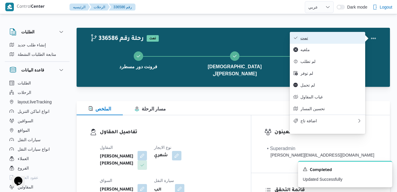
click at [354, 38] on span "تمت" at bounding box center [331, 37] width 61 height 5
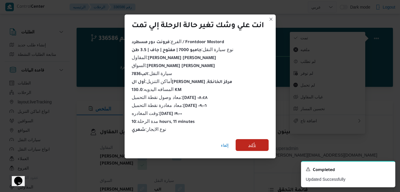
click at [259, 141] on span "تأكيد" at bounding box center [252, 145] width 33 height 12
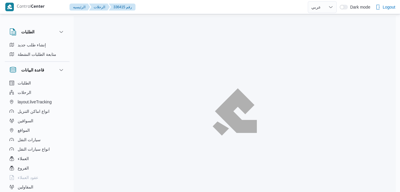
select select "ar"
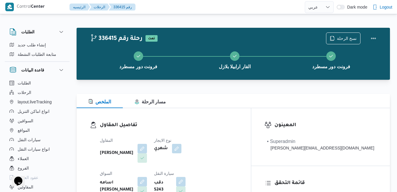
click at [221, 106] on div "الملخص مسار الرحلة" at bounding box center [234, 101] width 314 height 14
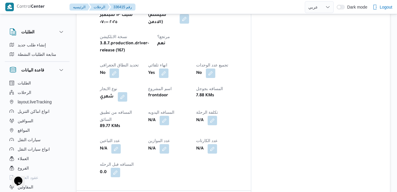
scroll to position [224, 0]
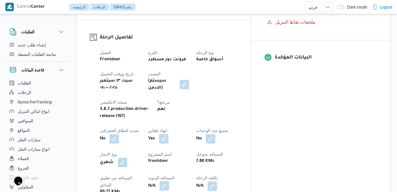
click at [169, 181] on button "button" at bounding box center [164, 185] width 9 height 9
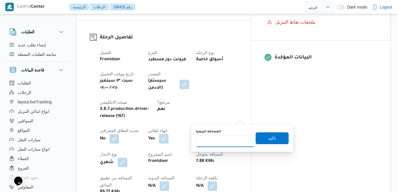
click at [223, 143] on input "المسافه اليدويه" at bounding box center [225, 141] width 59 height 12
type input "120"
click at [271, 137] on span "تاكيد" at bounding box center [273, 137] width 8 height 7
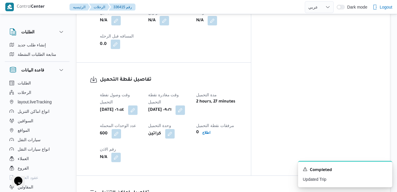
scroll to position [389, 0]
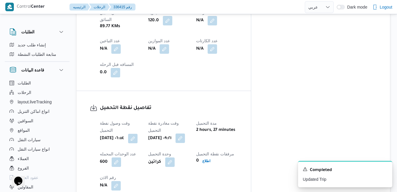
click at [185, 133] on button "button" at bounding box center [180, 137] width 9 height 9
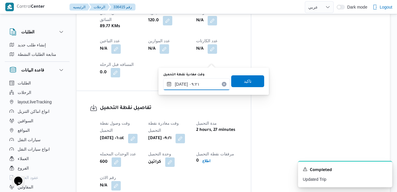
click at [190, 84] on input "[DATE] ٠٩:٢١" at bounding box center [196, 84] width 67 height 12
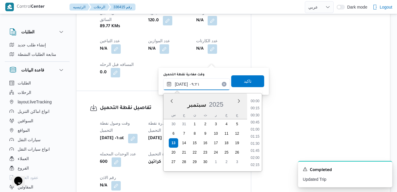
scroll to position [226, 0]
click at [256, 108] on li "08:15" at bounding box center [255, 109] width 14 height 6
type input "[DATE] ٠٨:١٥"
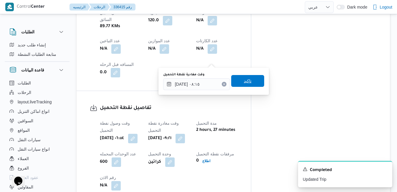
click at [253, 83] on span "تاكيد" at bounding box center [247, 81] width 33 height 12
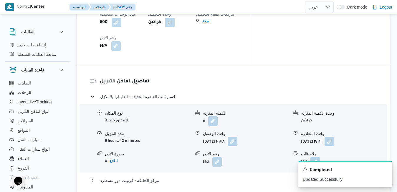
scroll to position [531, 0]
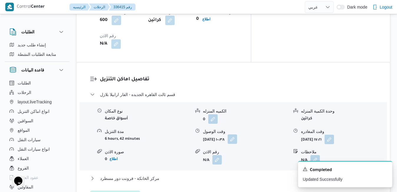
click at [237, 134] on button "button" at bounding box center [232, 138] width 9 height 9
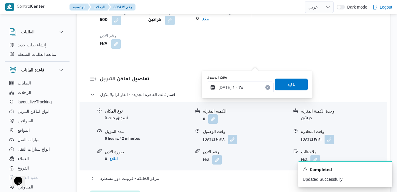
click at [234, 89] on input "[DATE] ١٠:٣٨" at bounding box center [240, 87] width 67 height 12
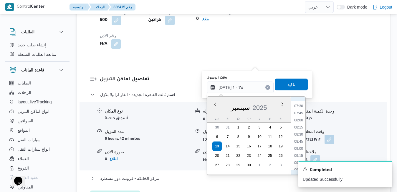
scroll to position [201, 0]
click at [297, 156] on li "09:00" at bounding box center [299, 157] width 14 height 6
type input "[DATE] ٠٩:٠٠"
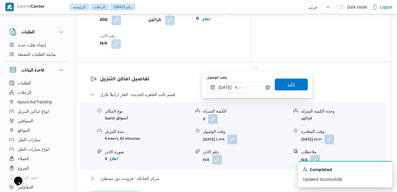
click at [294, 82] on span "تاكيد" at bounding box center [291, 84] width 33 height 12
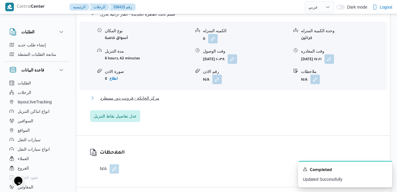
click at [271, 101] on button "مركز الخانكة - فرونت دور مسطرد" at bounding box center [233, 97] width 287 height 7
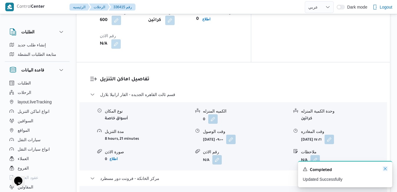
click at [385, 169] on icon "Dismiss toast" at bounding box center [385, 168] width 5 height 5
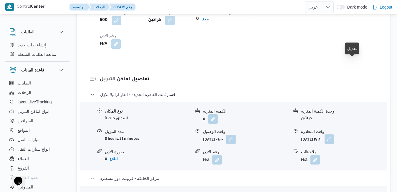
click at [334, 134] on button "button" at bounding box center [329, 138] width 9 height 9
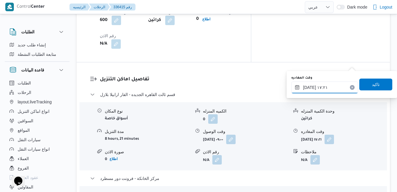
click at [320, 88] on input "[DATE] ١٧:٢١" at bounding box center [325, 87] width 67 height 12
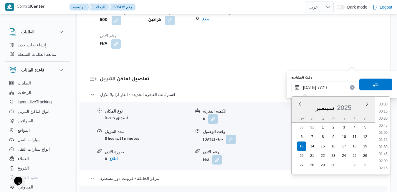
scroll to position [452, 0]
click at [385, 126] on li "16:45" at bounding box center [384, 126] width 14 height 6
type input "[DATE] ١٦:٤٥"
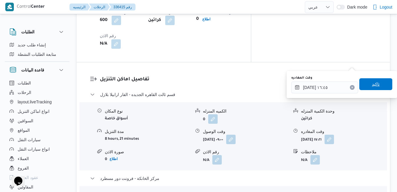
click at [378, 86] on span "تاكيد" at bounding box center [376, 84] width 33 height 12
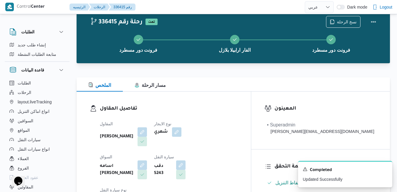
scroll to position [0, 0]
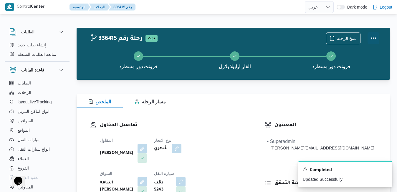
click at [375, 40] on button "Actions" at bounding box center [374, 38] width 12 height 12
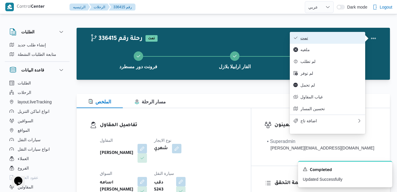
click at [351, 40] on span "تمت" at bounding box center [331, 37] width 61 height 5
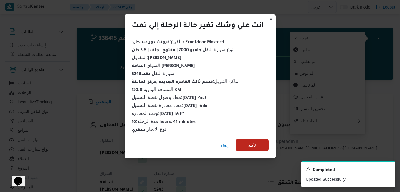
click at [253, 141] on span "تأكيد" at bounding box center [252, 144] width 8 height 7
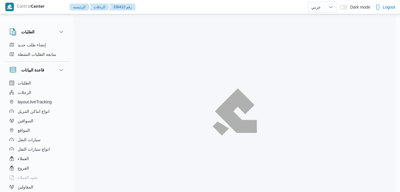
select select "ar"
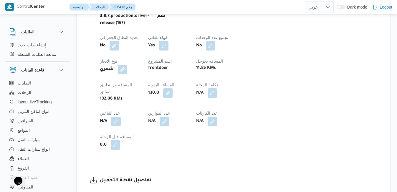
scroll to position [318, 0]
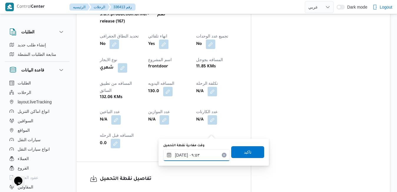
click at [199, 149] on input "[DATE] ٠٩:٥٣" at bounding box center [196, 155] width 67 height 12
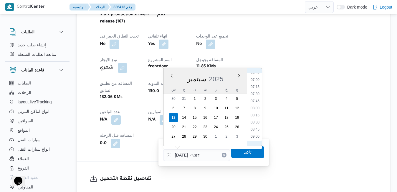
scroll to position [180, 0]
click at [254, 130] on li "08:15" at bounding box center [255, 129] width 14 height 6
type input "[DATE] ٠٨:١٥"
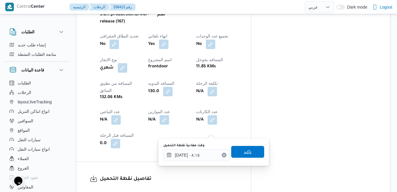
click at [247, 149] on span "تاكيد" at bounding box center [247, 152] width 33 height 12
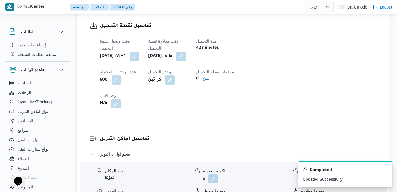
scroll to position [472, 0]
click at [386, 168] on icon "Dismiss toast" at bounding box center [385, 168] width 5 height 5
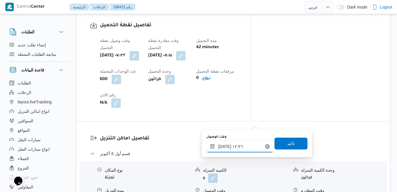
click at [241, 152] on input "[DATE] ١٢:٣٦" at bounding box center [240, 146] width 67 height 12
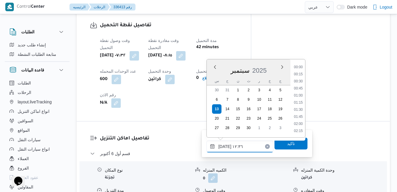
scroll to position [318, 0]
click at [243, 149] on input "[DATE] ١٢:٣٦" at bounding box center [240, 146] width 67 height 12
click at [301, 73] on li "09:15" at bounding box center [299, 71] width 14 height 6
type input "[DATE] ٠٩:١٥"
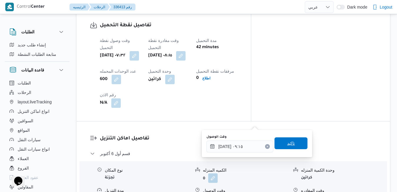
click at [287, 142] on span "تاكيد" at bounding box center [291, 142] width 8 height 7
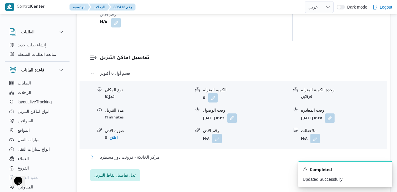
click at [279, 159] on button "مركز الخانكة - فرونت دور مسطرد" at bounding box center [233, 156] width 287 height 7
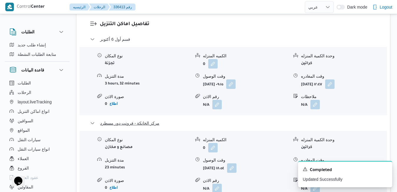
scroll to position [590, 0]
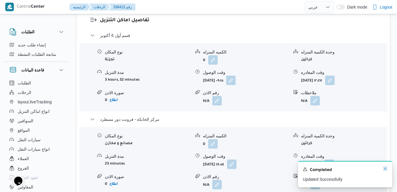
click at [385, 167] on icon "Dismiss toast" at bounding box center [385, 168] width 5 height 5
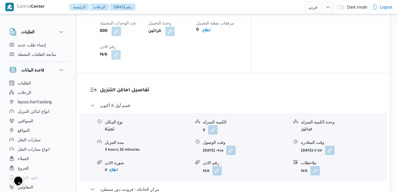
scroll to position [519, 0]
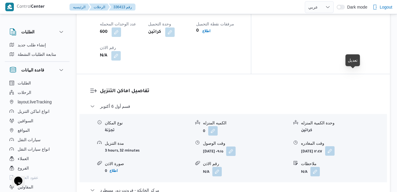
click at [335, 146] on button "button" at bounding box center [329, 150] width 9 height 9
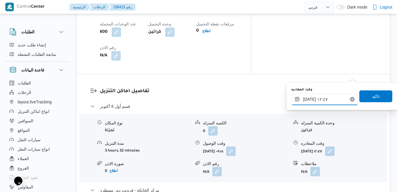
click at [317, 100] on input "[DATE] ١٢:٤٧" at bounding box center [325, 99] width 67 height 12
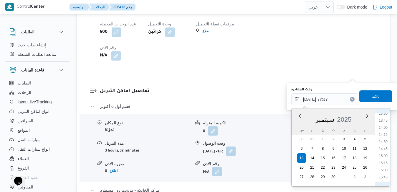
scroll to position [444, 0]
click at [386, 167] on li "17:30" at bounding box center [384, 167] width 14 height 6
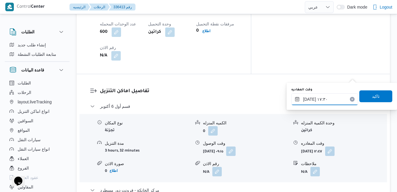
click at [309, 98] on input "[DATE] ١٧:٣٠" at bounding box center [325, 99] width 67 height 12
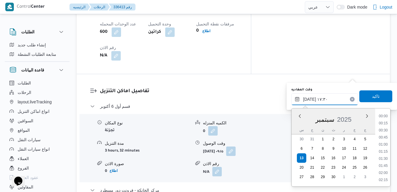
click at [309, 98] on input "[DATE] ١٧:٣٠" at bounding box center [325, 99] width 67 height 12
type input "[DATE] ١٧:55"
click at [361, 98] on span "تاكيد" at bounding box center [376, 96] width 33 height 12
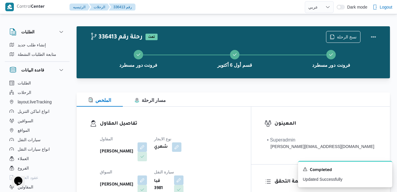
scroll to position [0, 0]
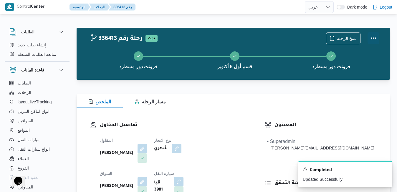
click at [374, 37] on button "Actions" at bounding box center [374, 38] width 12 height 12
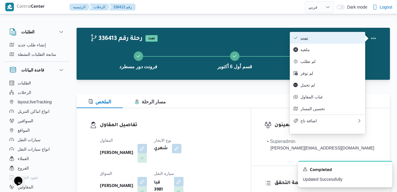
click at [344, 38] on span "تمت" at bounding box center [331, 37] width 61 height 5
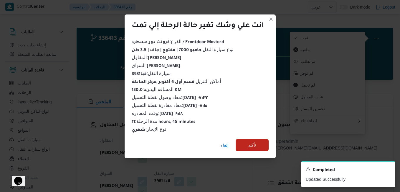
click at [264, 142] on span "تأكيد" at bounding box center [252, 145] width 33 height 12
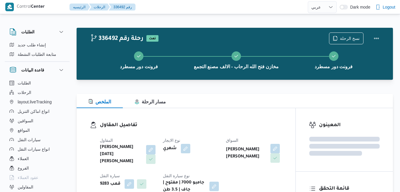
select select "ar"
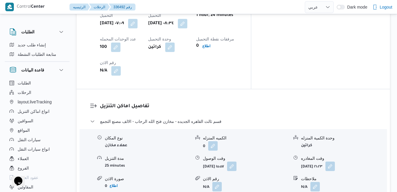
scroll to position [507, 0]
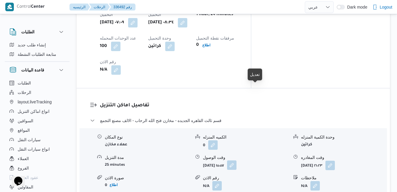
click at [237, 160] on button "button" at bounding box center [231, 164] width 9 height 9
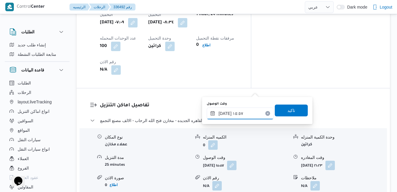
click at [237, 116] on input "[DATE] ١٥:٥٧" at bounding box center [240, 113] width 67 height 12
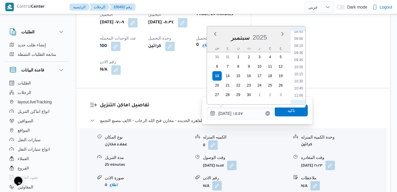
scroll to position [230, 0]
click at [300, 72] on li "09:30" at bounding box center [299, 73] width 14 height 6
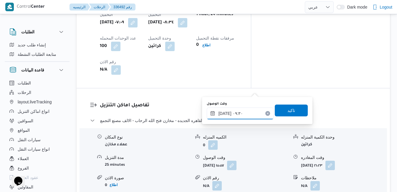
click at [227, 113] on input "[DATE] ٠٩:٣٠" at bounding box center [240, 113] width 67 height 12
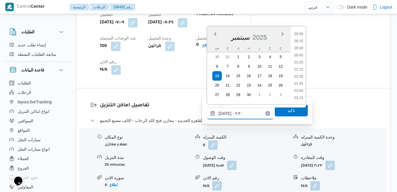
click at [227, 113] on input "[DATE] ٠٩:٣٠" at bounding box center [240, 113] width 67 height 12
type input "[DATE] ٠٩:20"
click at [281, 111] on span "تاكيد" at bounding box center [291, 110] width 33 height 12
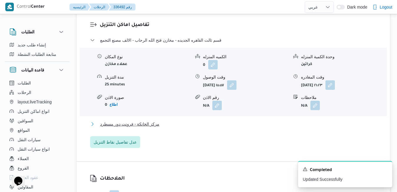
click at [222, 127] on button "مركز الخانكة - فرونت دور مسطرد" at bounding box center [233, 123] width 287 height 7
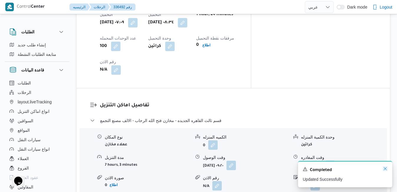
click at [385, 169] on icon "Dismiss toast" at bounding box center [385, 168] width 5 height 5
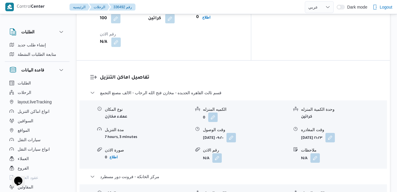
scroll to position [542, 0]
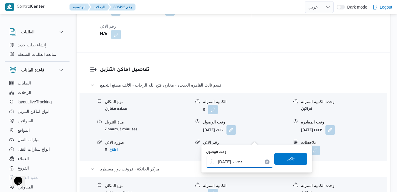
click at [238, 164] on input "[DATE] ١٦:٢٨" at bounding box center [239, 162] width 67 height 12
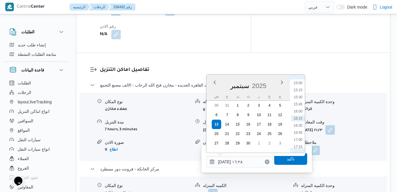
scroll to position [484, 0]
click at [297, 92] on li "17:30" at bounding box center [299, 94] width 14 height 6
type input "[DATE] ١٧:٣٠"
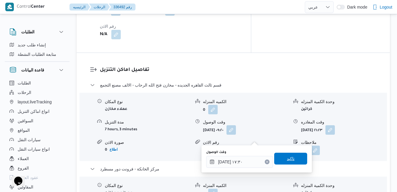
click at [287, 159] on span "تاكيد" at bounding box center [291, 158] width 8 height 7
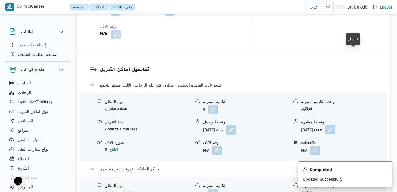
click at [335, 125] on button "button" at bounding box center [330, 129] width 9 height 9
click at [349, 182] on div "وحدة الكمية المنزله" at bounding box center [344, 185] width 86 height 6
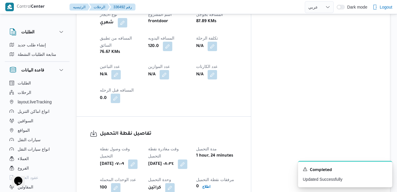
scroll to position [0, 0]
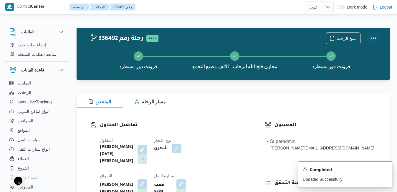
click at [375, 36] on button "Actions" at bounding box center [374, 38] width 12 height 12
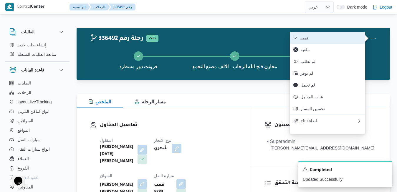
click at [343, 39] on span "تمت" at bounding box center [331, 37] width 61 height 5
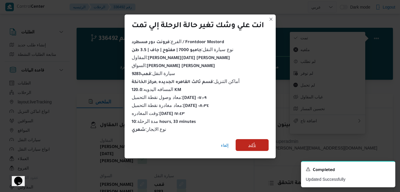
click at [261, 145] on span "تأكيد" at bounding box center [252, 145] width 33 height 12
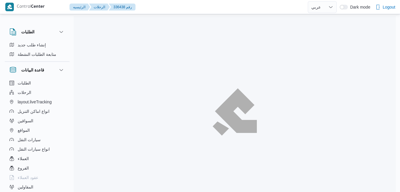
select select "ar"
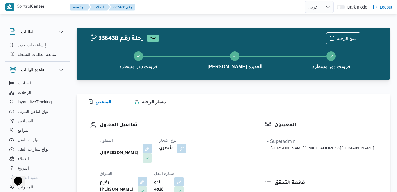
click at [210, 92] on div at bounding box center [234, 90] width 314 height 7
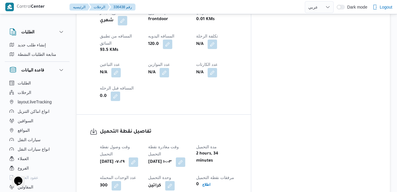
scroll to position [358, 0]
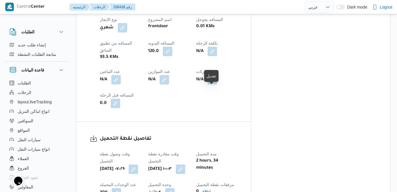
click at [185, 164] on button "button" at bounding box center [180, 168] width 9 height 9
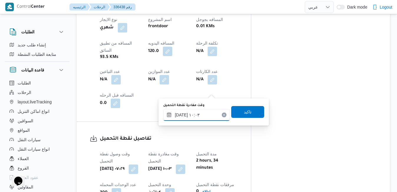
click at [195, 116] on input "[DATE] ١٠:٠٣" at bounding box center [196, 115] width 67 height 12
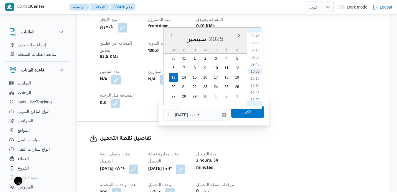
scroll to position [187, 0]
click at [255, 88] on li "08:30" at bounding box center [255, 89] width 14 height 6
type input "[DATE] ٠٨:٣٠"
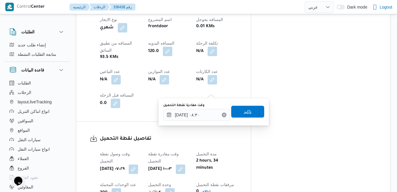
click at [244, 112] on span "تاكيد" at bounding box center [248, 111] width 8 height 7
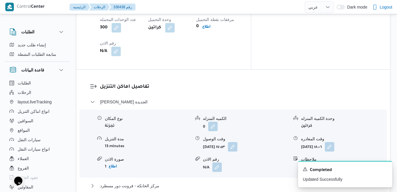
scroll to position [535, 0]
click at [238, 141] on button "button" at bounding box center [232, 145] width 9 height 9
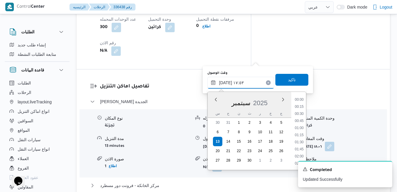
click at [228, 84] on input "[DATE] ١٧:٥٣" at bounding box center [241, 83] width 67 height 12
click at [299, 134] on li "09:15" at bounding box center [300, 134] width 14 height 6
type input "[DATE] ٠٩:١٥"
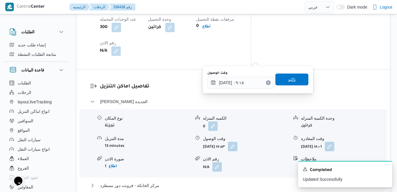
click at [294, 83] on span "تاكيد" at bounding box center [292, 79] width 33 height 12
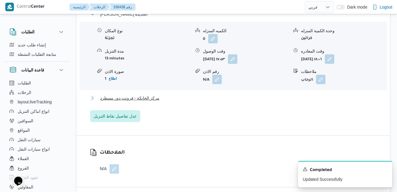
click at [262, 97] on button "مركز الخانكة - فرونت دور مسطرد" at bounding box center [233, 97] width 287 height 7
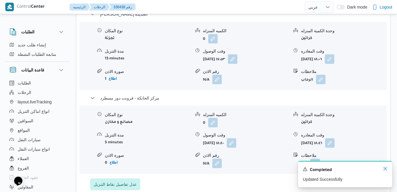
click at [386, 167] on icon "Dismiss toast" at bounding box center [385, 168] width 5 height 5
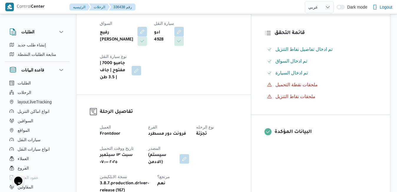
scroll to position [0, 0]
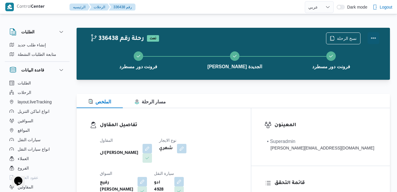
click at [375, 38] on button "Actions" at bounding box center [374, 38] width 12 height 12
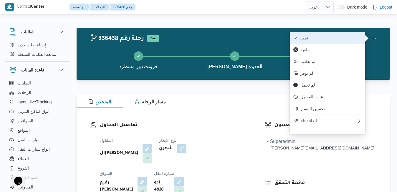
click at [336, 38] on span "تمت" at bounding box center [331, 37] width 61 height 5
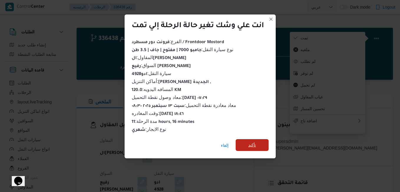
click at [250, 142] on span "تأكيد" at bounding box center [252, 144] width 8 height 7
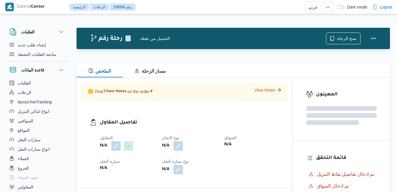
select select "ar"
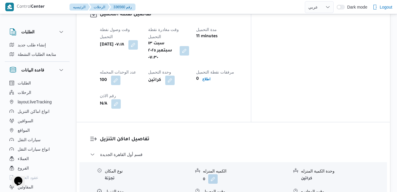
scroll to position [483, 0]
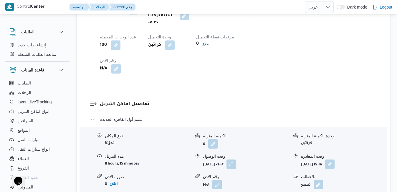
scroll to position [531, 0]
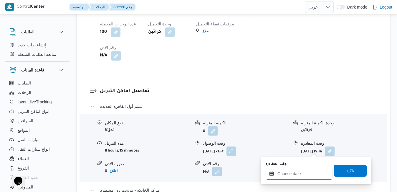
click at [290, 175] on input "وقت المغادره" at bounding box center [299, 173] width 67 height 12
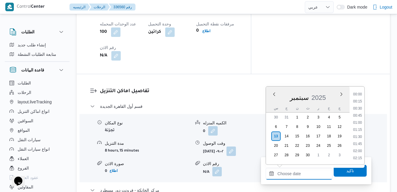
scroll to position [523, 0]
click at [358, 108] on li "19:00" at bounding box center [358, 109] width 14 height 6
type input "[DATE] ١٩:٠٠"
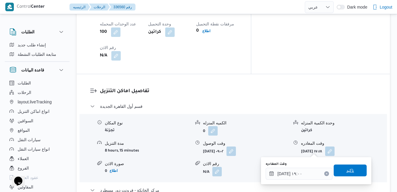
click at [338, 169] on span "تاكيد" at bounding box center [350, 170] width 33 height 12
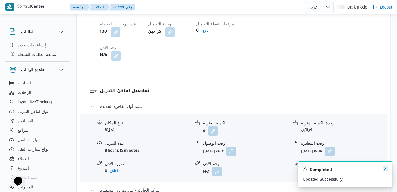
click at [386, 169] on icon "Dismiss toast" at bounding box center [385, 168] width 3 height 3
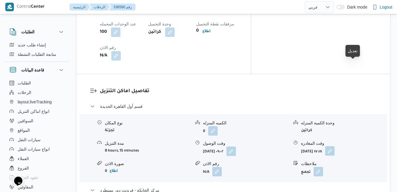
click at [335, 146] on button "button" at bounding box center [329, 150] width 9 height 9
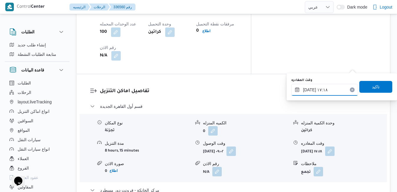
click at [324, 91] on input "[DATE] ١٧:١٨" at bounding box center [325, 90] width 67 height 12
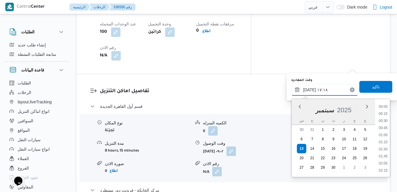
scroll to position [452, 0]
click at [383, 162] on li "18:00" at bounding box center [384, 164] width 14 height 6
type input "[DATE] ١٨:٠٠"
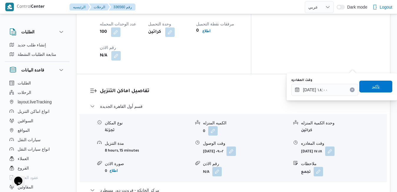
click at [380, 87] on span "تاكيد" at bounding box center [376, 86] width 33 height 12
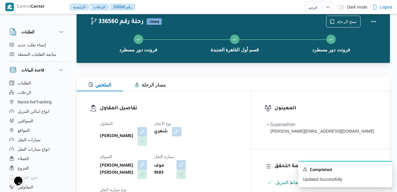
scroll to position [0, 0]
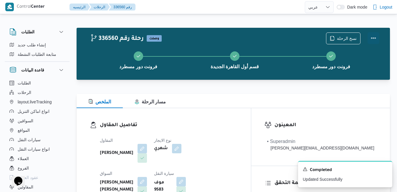
click at [374, 36] on button "Actions" at bounding box center [374, 38] width 12 height 12
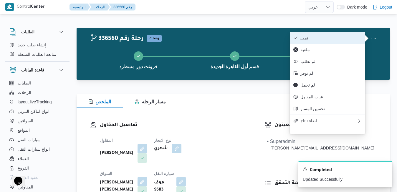
click at [341, 35] on span "تمت" at bounding box center [331, 37] width 61 height 5
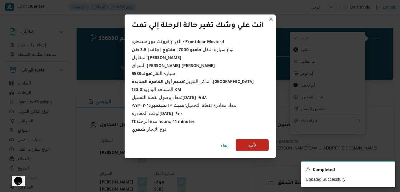
click at [256, 141] on span "تأكيد" at bounding box center [252, 144] width 8 height 7
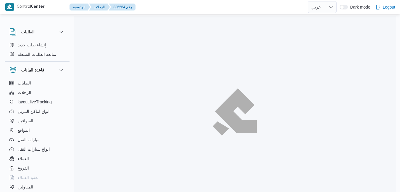
select select "ar"
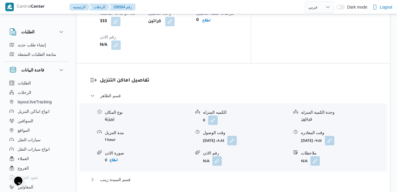
scroll to position [519, 0]
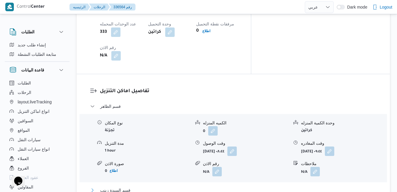
click at [220, 186] on button "قسم السيدة زينب" at bounding box center [233, 189] width 287 height 7
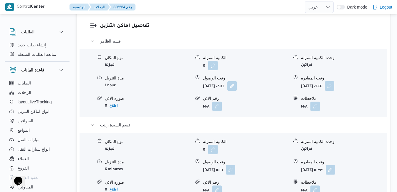
scroll to position [590, 0]
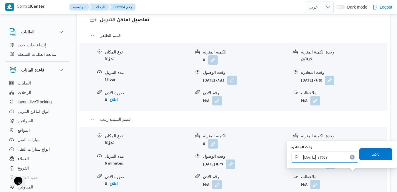
click at [334, 158] on input "[DATE] ١٢:٤٧" at bounding box center [325, 157] width 67 height 12
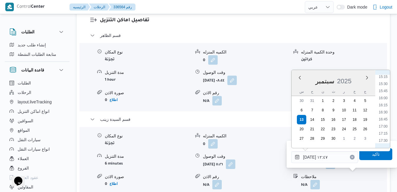
scroll to position [444, 0]
click at [387, 101] on li "16:30" at bounding box center [384, 100] width 14 height 6
type input "[DATE] ١٦:٣٠"
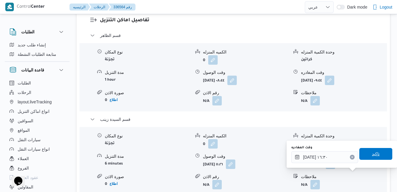
click at [373, 153] on span "تاكيد" at bounding box center [376, 153] width 8 height 7
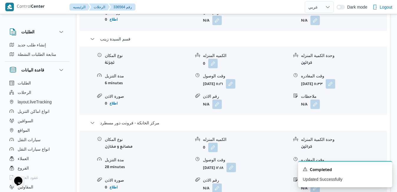
click at [236, 172] on button "button" at bounding box center [231, 166] width 9 height 9
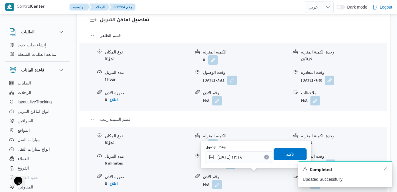
click at [389, 168] on div "A new notification appears Completed Updated Successfully" at bounding box center [345, 174] width 94 height 26
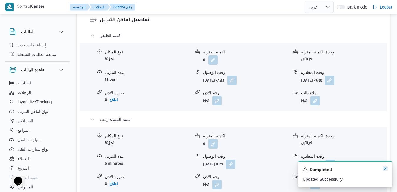
click at [385, 168] on icon "Dismiss toast" at bounding box center [385, 168] width 5 height 5
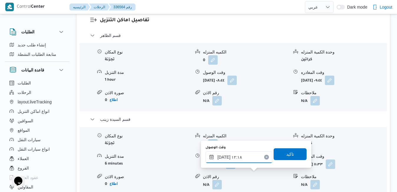
click at [247, 153] on div "[DATE] ١٢:١٨" at bounding box center [239, 157] width 67 height 12
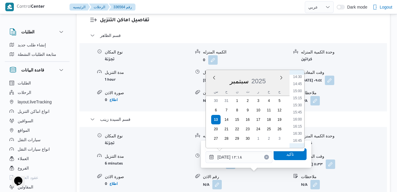
scroll to position [430, 0]
click at [300, 106] on li "16:15" at bounding box center [298, 107] width 14 height 6
type input "[DATE] ١٦:١٥"
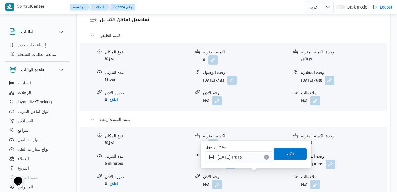
click at [287, 155] on span "تاكيد" at bounding box center [291, 153] width 8 height 7
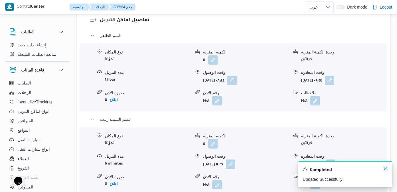
click at [386, 169] on icon "Dismiss toast" at bounding box center [385, 168] width 3 height 3
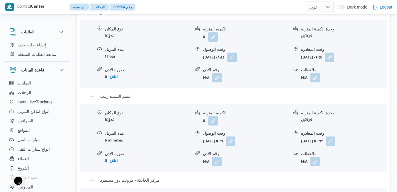
scroll to position [613, 0]
click at [335, 135] on button "button" at bounding box center [330, 139] width 9 height 9
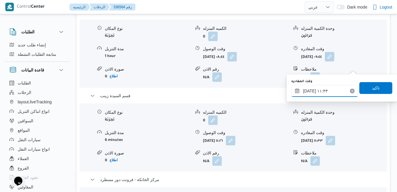
click at [327, 90] on input "[DATE] ١١:٣٣" at bounding box center [325, 91] width 67 height 12
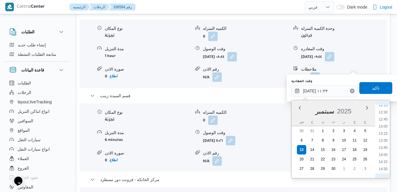
scroll to position [429, 0]
click at [382, 116] on li "15:30" at bounding box center [384, 117] width 14 height 6
type input "[DATE] ١٥:٣٠"
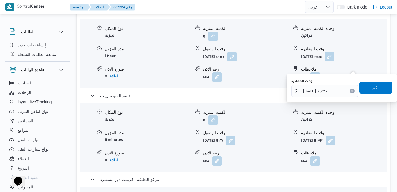
click at [373, 88] on span "تاكيد" at bounding box center [376, 87] width 8 height 7
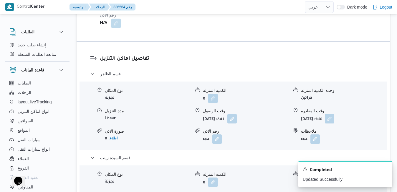
scroll to position [542, 0]
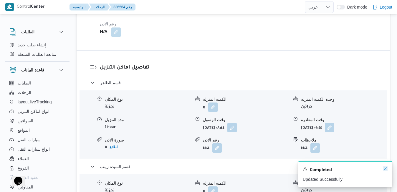
click at [384, 169] on icon "Dismiss toast" at bounding box center [385, 168] width 5 height 5
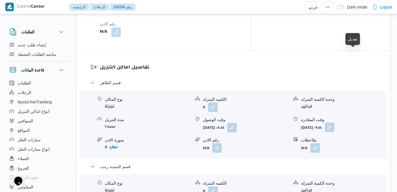
click at [335, 122] on button "button" at bounding box center [329, 126] width 9 height 9
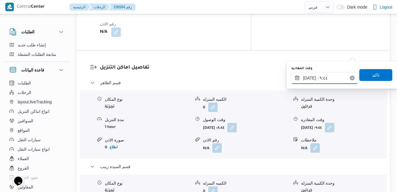
click at [328, 75] on input "[DATE] ٠٩:٤٤" at bounding box center [325, 78] width 67 height 12
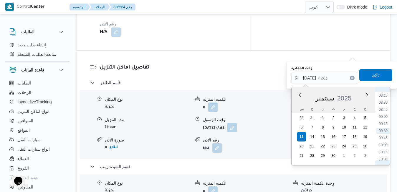
scroll to position [293, 0]
click at [385, 134] on li "11:45" at bounding box center [384, 134] width 14 height 6
type input "[DATE] ١١:٤٥"
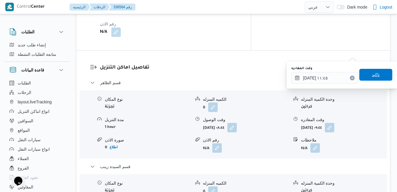
click at [378, 72] on span "تاكيد" at bounding box center [376, 75] width 33 height 12
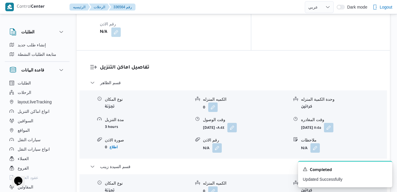
click at [275, 91] on div "نوع المكان تجزئة الكميه المنزله 0 وحدة الكمية المنزله كراتين مدة التنزيل 3 hour…" at bounding box center [233, 124] width 312 height 67
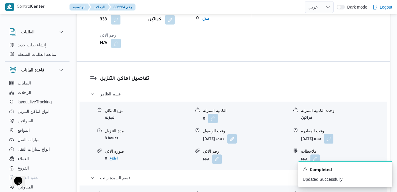
scroll to position [531, 0]
click at [386, 169] on icon "Dismiss toast" at bounding box center [385, 168] width 5 height 5
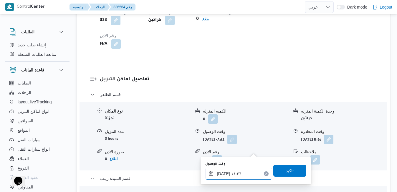
click at [235, 174] on input "[DATE] ١١:٢٦" at bounding box center [238, 173] width 67 height 12
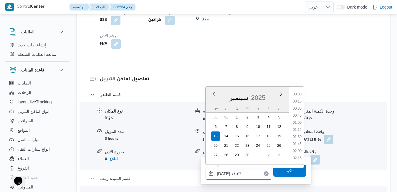
scroll to position [282, 0]
click at [298, 158] on li "12:15" at bounding box center [298, 158] width 14 height 6
type input "[DATE] ١٢:١٥"
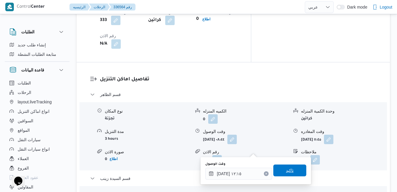
click at [291, 169] on span "تاكيد" at bounding box center [290, 170] width 33 height 12
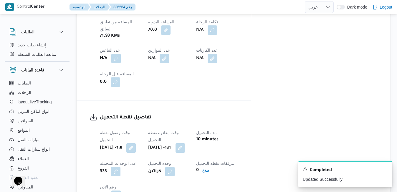
scroll to position [0, 0]
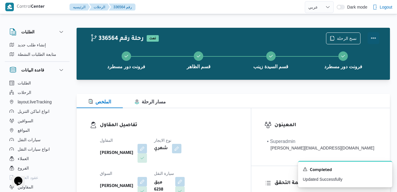
click at [373, 38] on button "Actions" at bounding box center [374, 38] width 12 height 12
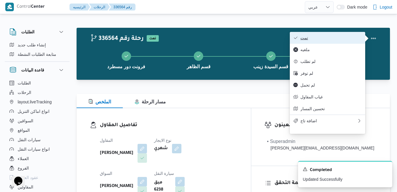
click at [330, 42] on button "تمت" at bounding box center [327, 38] width 75 height 12
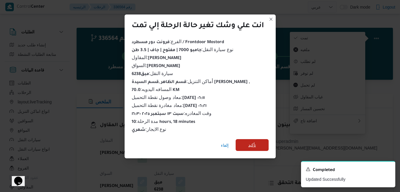
click at [247, 142] on span "تأكيد" at bounding box center [252, 145] width 33 height 12
